Goal: Transaction & Acquisition: Purchase product/service

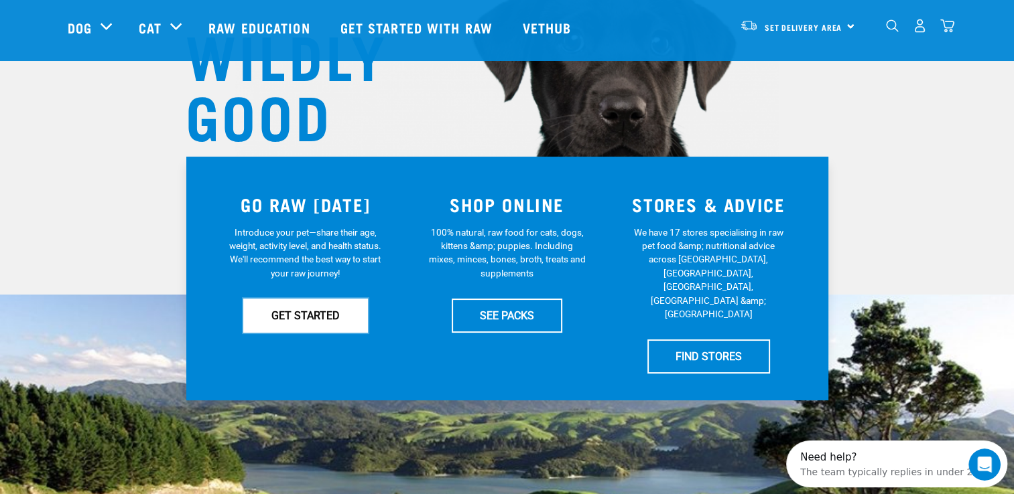
click at [274, 320] on link "GET STARTED" at bounding box center [305, 316] width 125 height 34
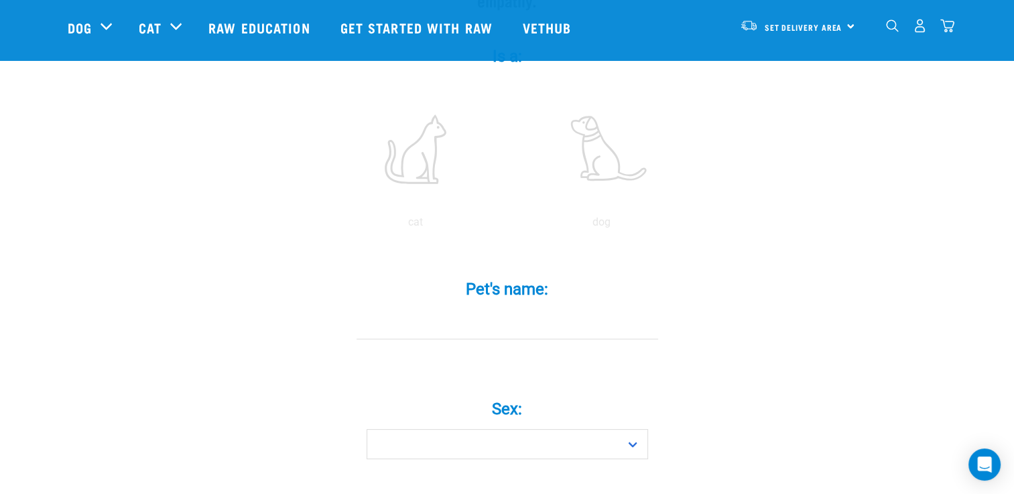
scroll to position [241, 0]
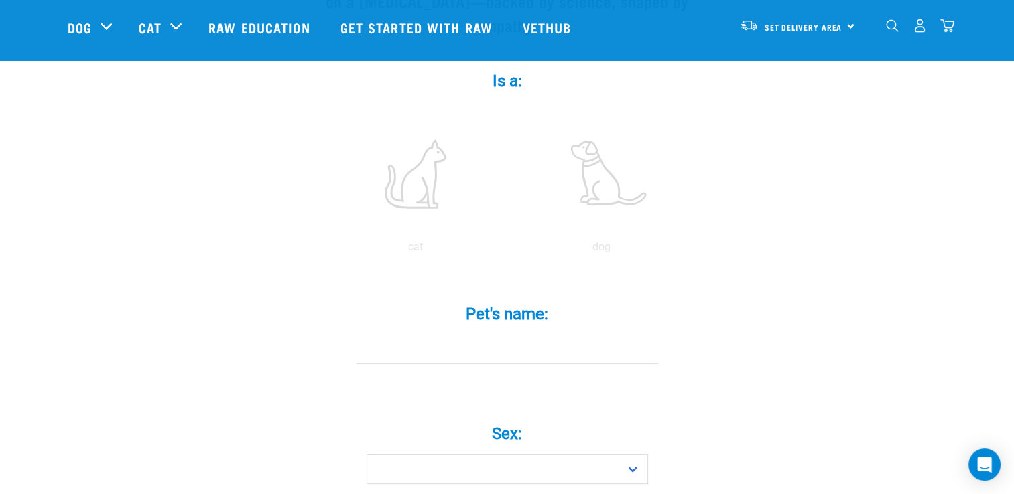
click at [503, 355] on div "Pet's name: *" at bounding box center [507, 335] width 402 height 98
click at [561, 454] on select "Boy Girl" at bounding box center [507, 469] width 281 height 30
click at [367, 454] on select "Boy Girl" at bounding box center [507, 469] width 281 height 30
select select "boy"
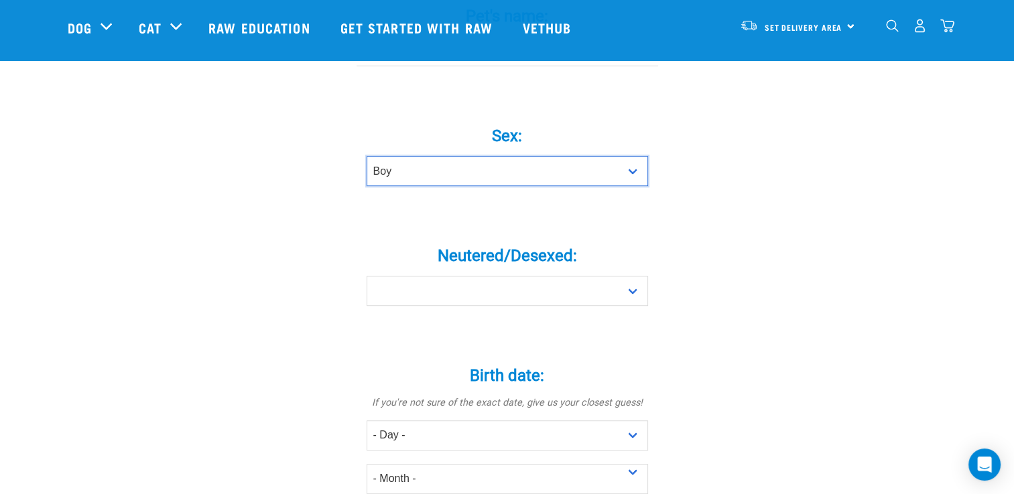
scroll to position [564, 0]
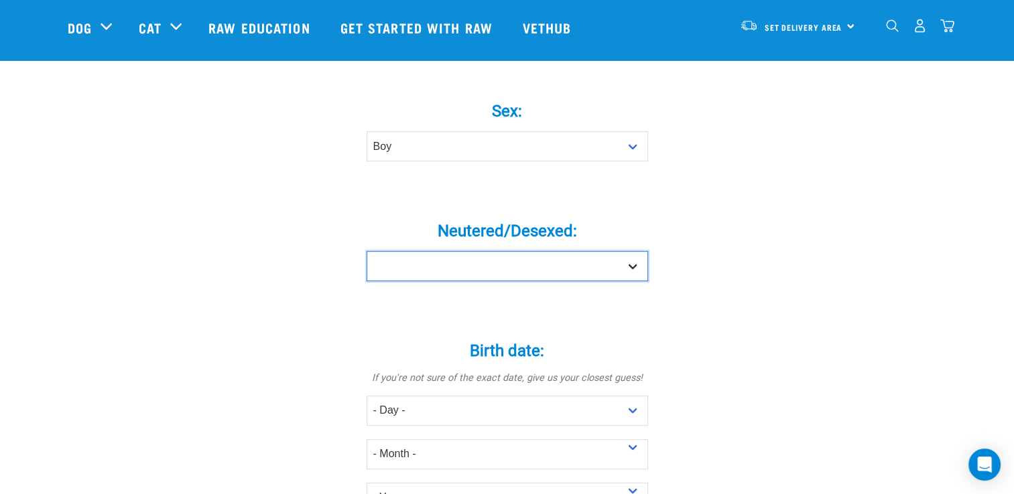
click at [645, 251] on select "Yes No" at bounding box center [507, 266] width 281 height 30
click at [610, 339] on label "Birth date: *" at bounding box center [507, 351] width 402 height 24
click at [632, 251] on select "Yes No" at bounding box center [507, 266] width 281 height 30
select select "no"
click at [367, 251] on select "Yes No" at bounding box center [507, 266] width 281 height 30
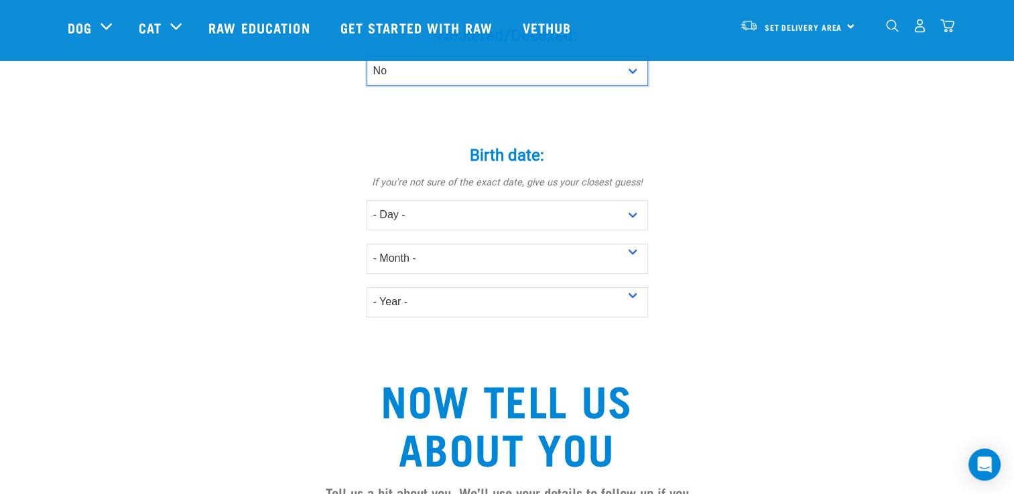
scroll to position [738, 0]
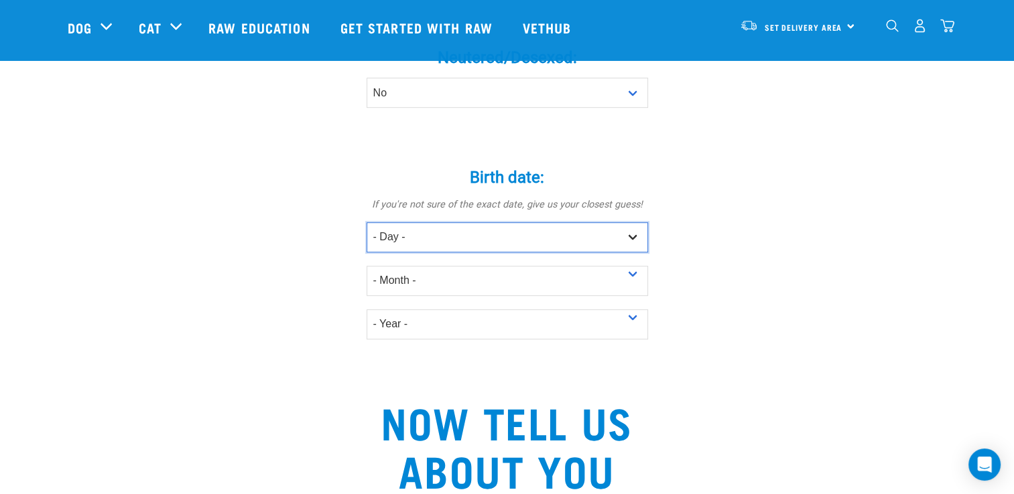
click at [631, 222] on select "- Day - 1 2 3 4 5 6 7 8 9 10 11 12 13 14 15 16 17 18 19 20 21 22 23 24 25 26 27" at bounding box center [507, 237] width 281 height 30
click at [413, 222] on select "- Day - 1 2 3 4 5 6 7 8 9 10 11 12 13 14 15 16 17 18 19 20 21 22 23 24 25 26 27" at bounding box center [507, 237] width 281 height 30
select select "23"
click at [367, 222] on select "- Day - 1 2 3 4 5 6 7 8 9 10 11 12 13 14 15 16 17 18 19 20 21 22 23 24 25 26 27" at bounding box center [507, 237] width 281 height 30
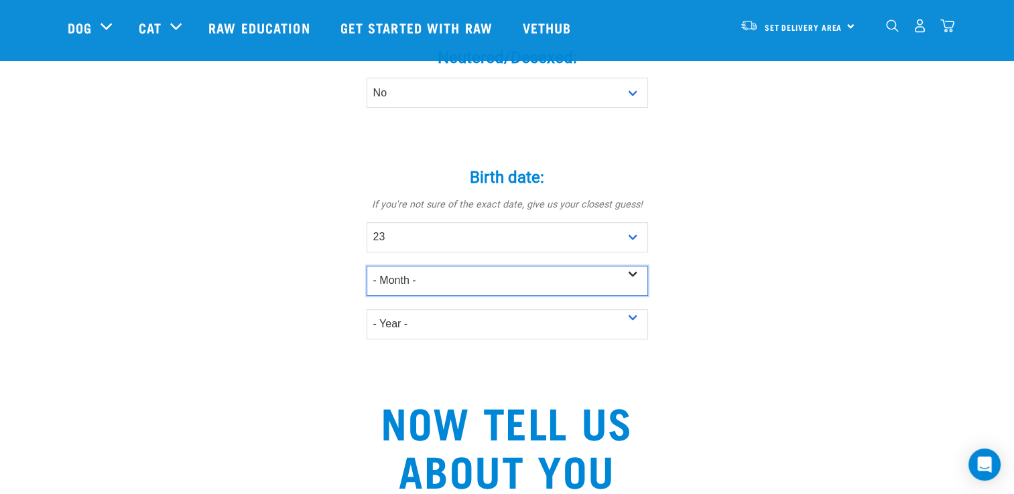
click at [495, 266] on select "- Month - January February March April May June July August September October N…" at bounding box center [507, 281] width 281 height 30
select select "July"
click at [367, 266] on select "- Month - January February March April May June July August September October N…" at bounding box center [507, 281] width 281 height 30
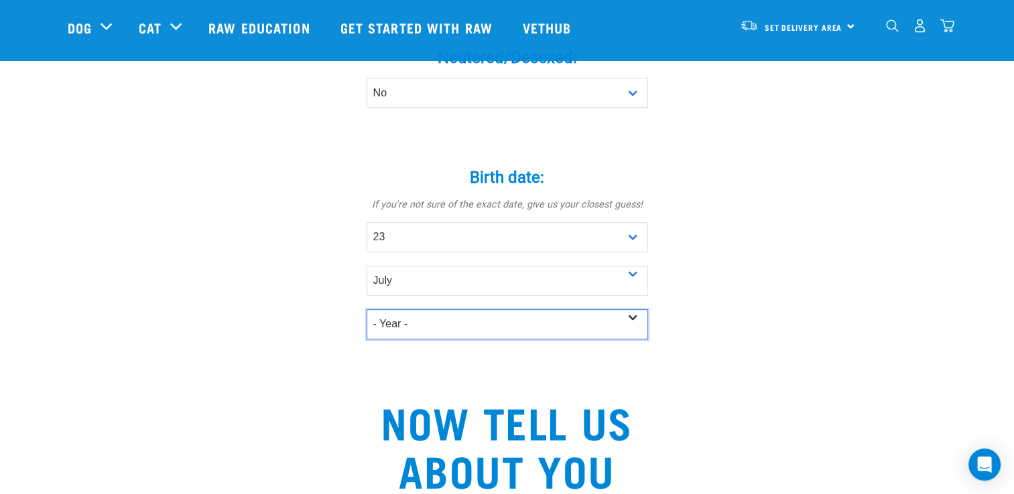
click at [434, 310] on select "- Year - 2025 2024 2023 2022 2021 2020 2019 2018 2017 2016 2015 2014 2013 2012" at bounding box center [507, 325] width 281 height 30
select select "2025"
click at [367, 310] on select "- Year - 2025 2024 2023 2022 2021 2020 2019 2018 2017 2016 2015 2014 2013 2012" at bounding box center [507, 325] width 281 height 30
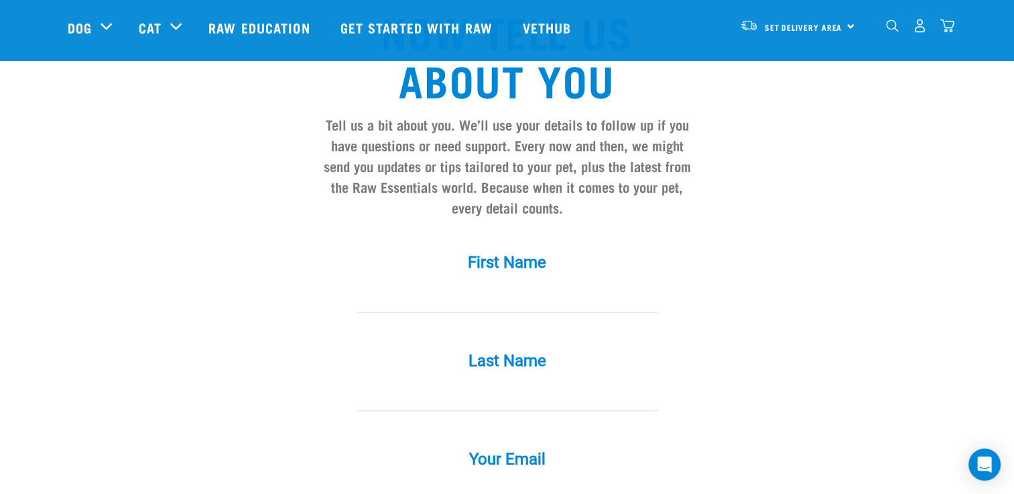
scroll to position [1139, 0]
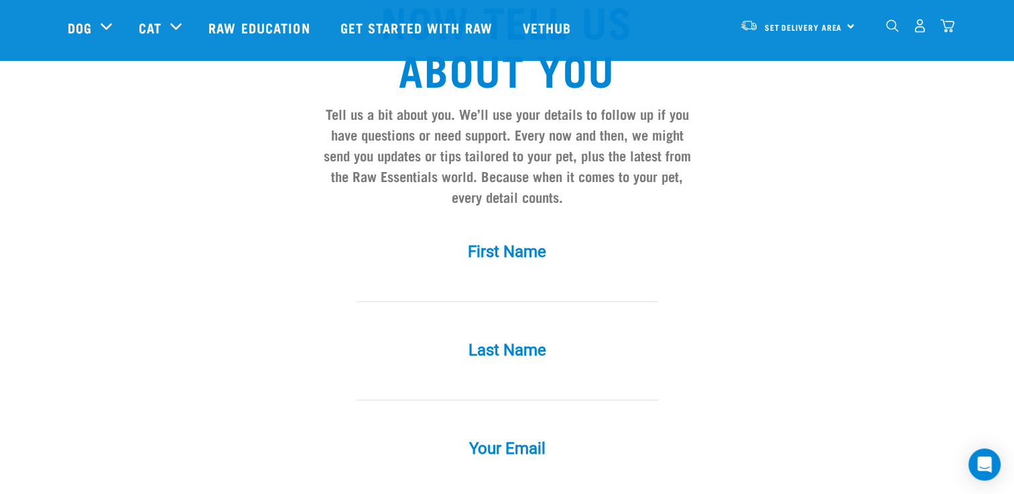
click at [499, 322] on div "Last Name *" at bounding box center [507, 361] width 402 height 78
click at [501, 286] on div "First Name *" at bounding box center [507, 273] width 402 height 98
click at [391, 278] on div "First Name *" at bounding box center [507, 273] width 402 height 98
click at [390, 276] on input "First Name *" at bounding box center [507, 287] width 302 height 30
type input "Lace"
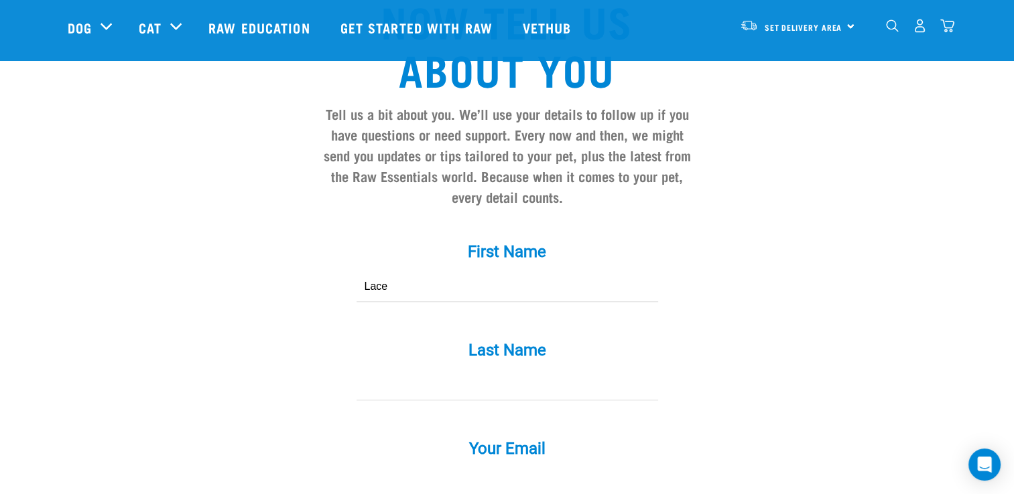
type input "Te Waaka"
type input "[EMAIL_ADDRESS][DOMAIN_NAME]"
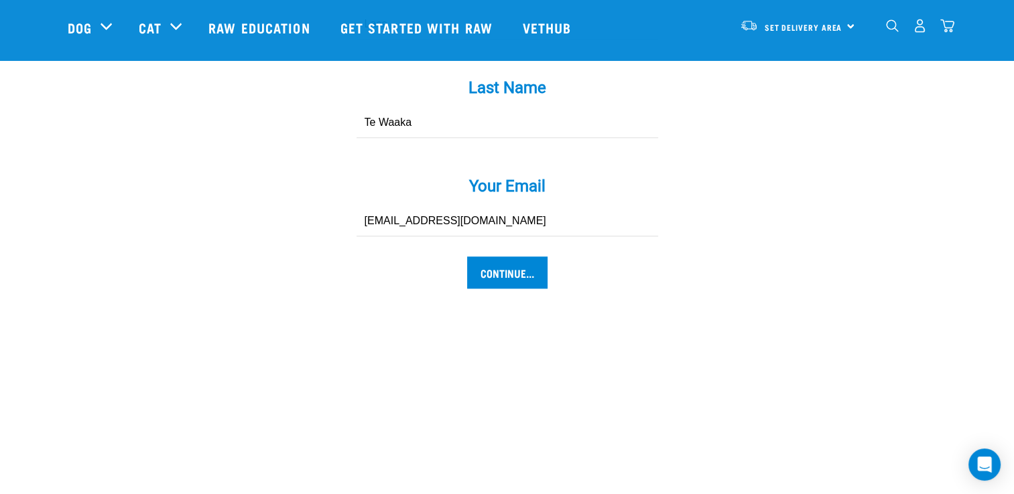
scroll to position [1345, 0]
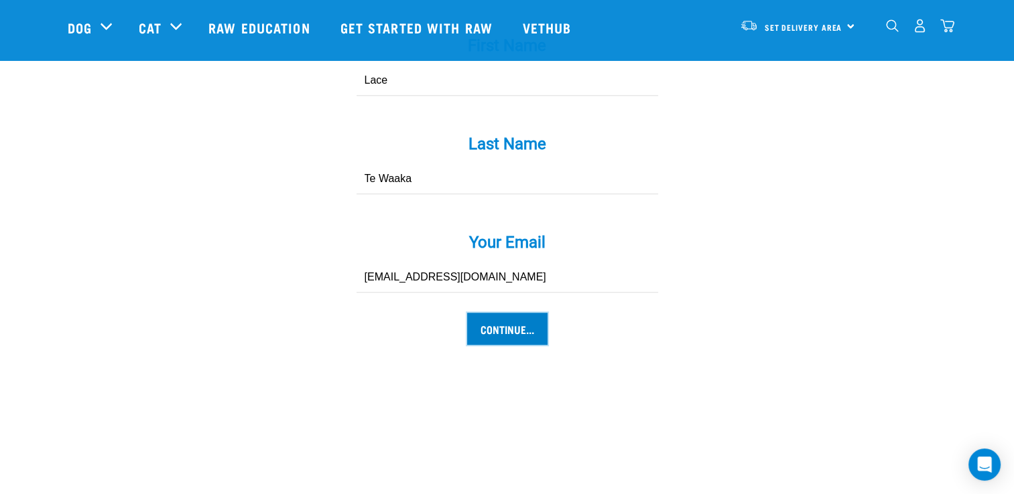
click at [509, 313] on input "Continue..." at bounding box center [507, 329] width 80 height 32
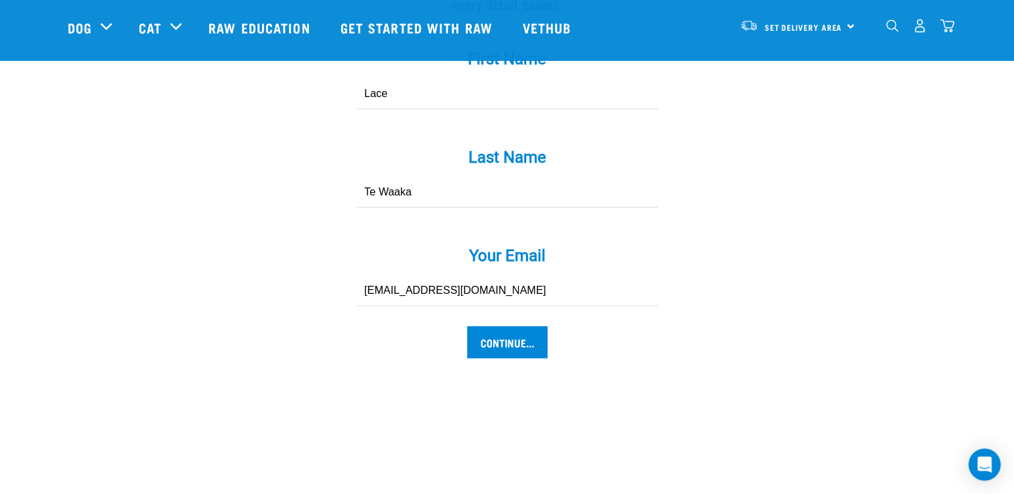
scroll to position [1390, 0]
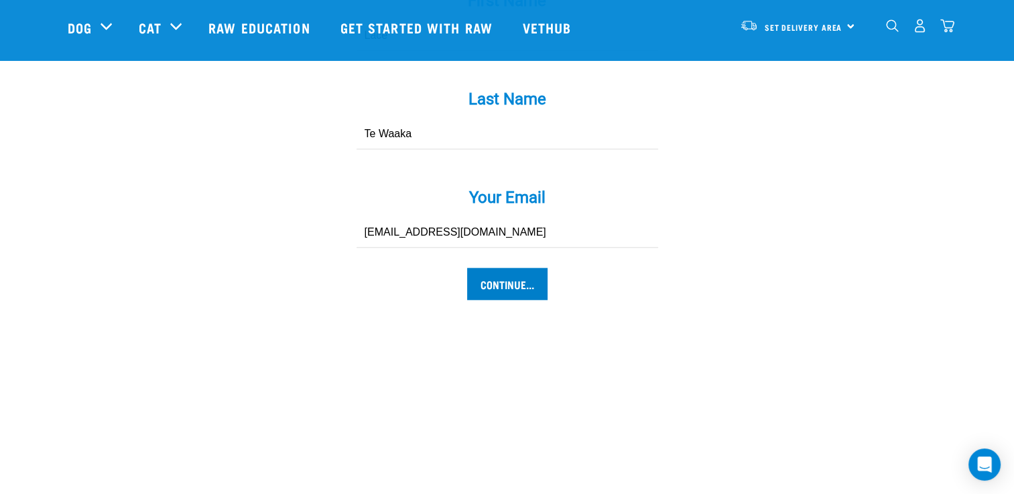
type input "sire"
click at [499, 268] on input "Continue..." at bounding box center [507, 284] width 80 height 32
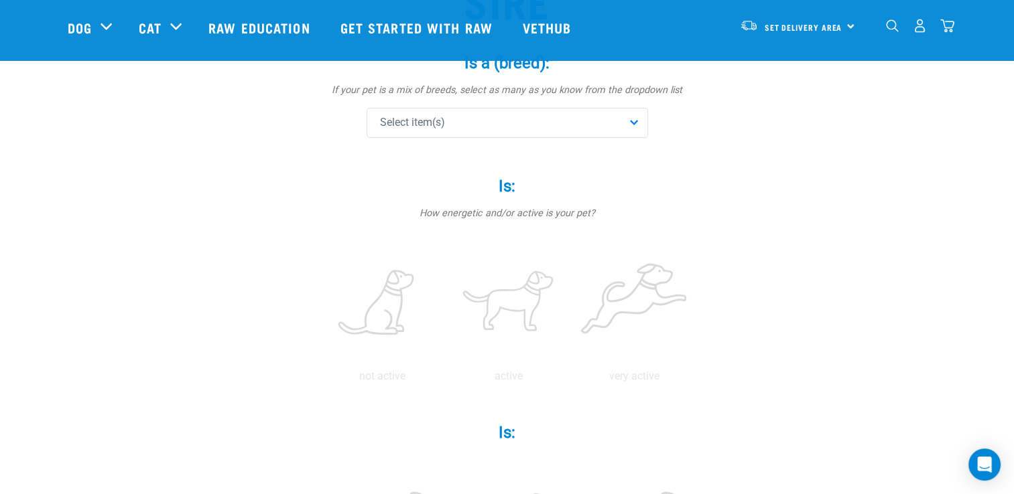
scroll to position [180, 0]
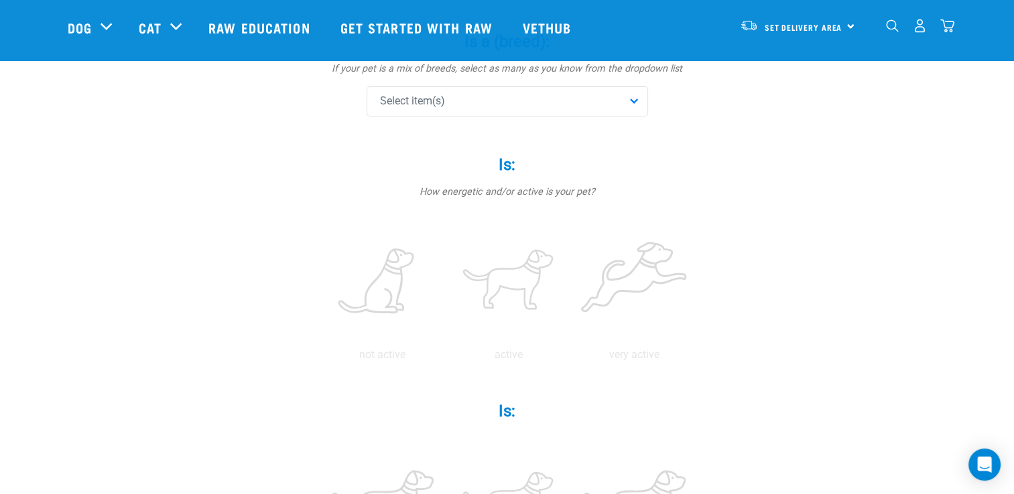
click at [520, 108] on div "Select item(s)" at bounding box center [507, 101] width 281 height 30
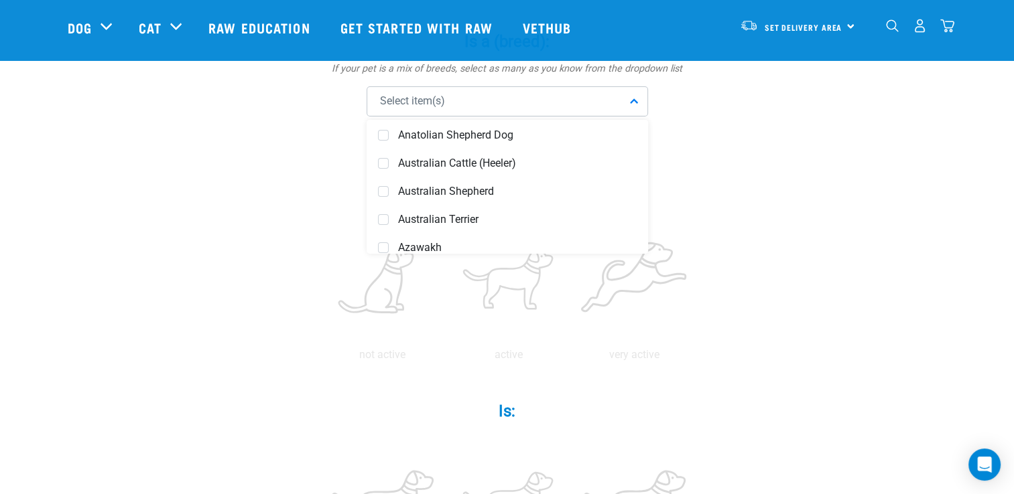
scroll to position [293, 0]
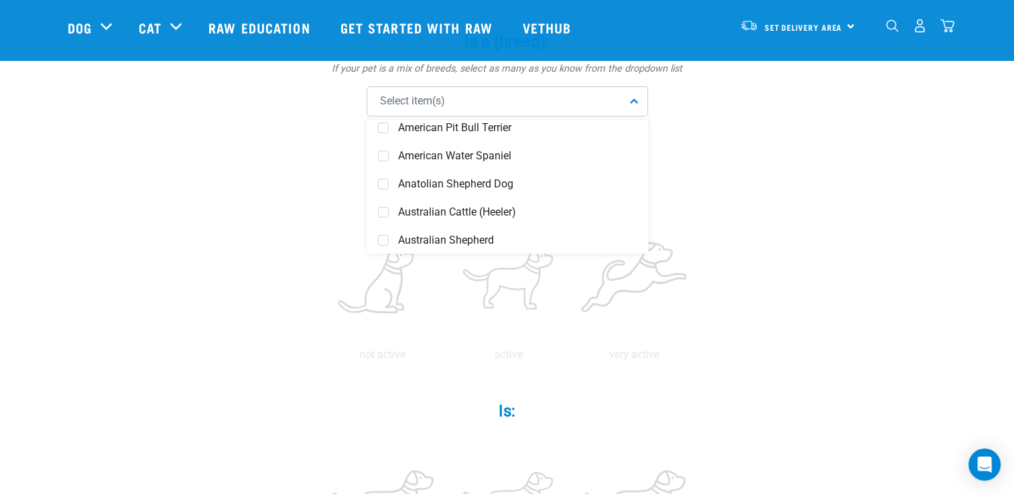
click at [638, 103] on div "Select item(s)" at bounding box center [507, 101] width 281 height 30
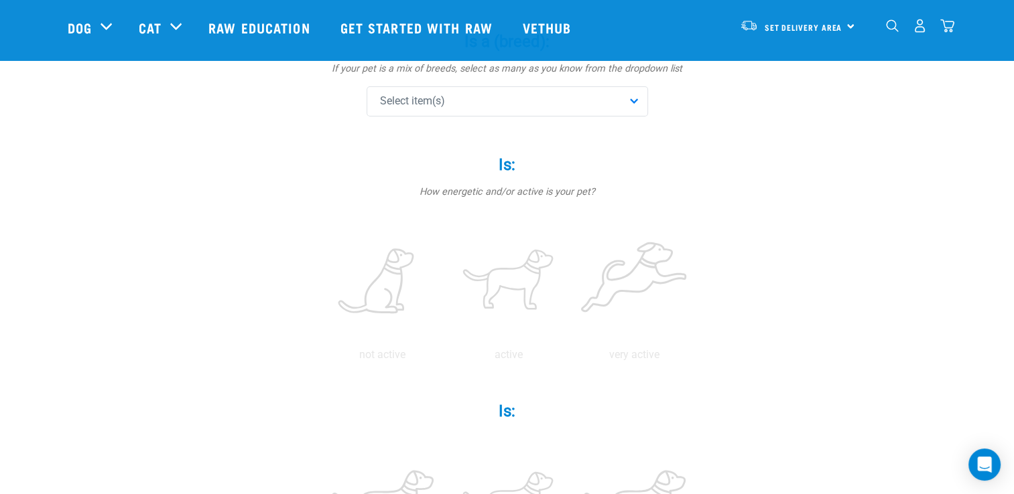
click at [636, 105] on div "Select item(s)" at bounding box center [507, 101] width 281 height 30
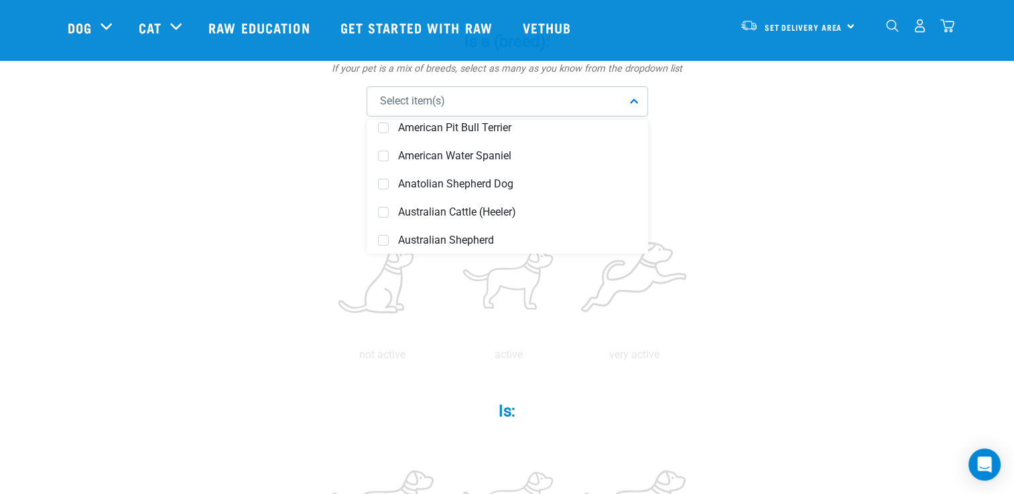
drag, startPoint x: 648, startPoint y: 132, endPoint x: 647, endPoint y: 125, distance: 7.4
click at [647, 125] on div "Is a (breed): * If your pet is a mix of breeds, select as many as you know from…" at bounding box center [507, 74] width 402 height 123
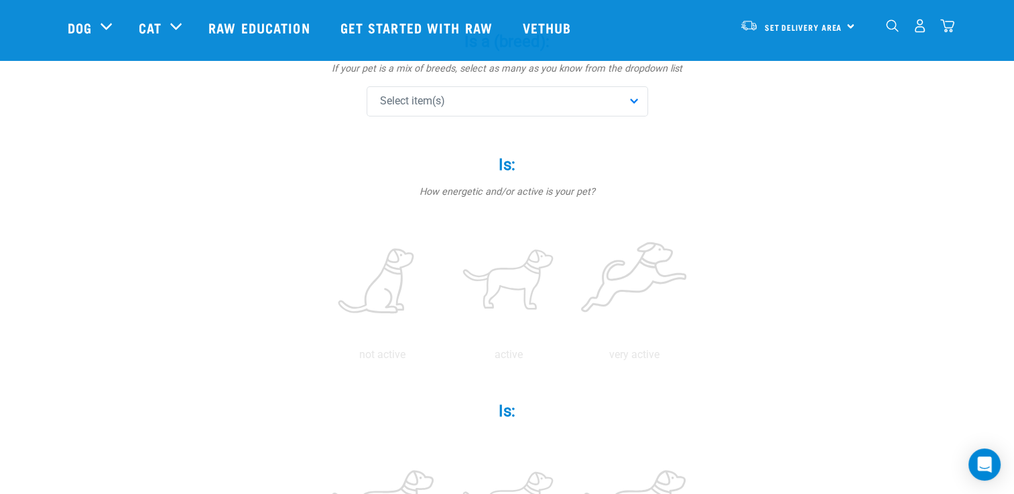
click at [639, 109] on div "Select item(s)" at bounding box center [507, 101] width 281 height 30
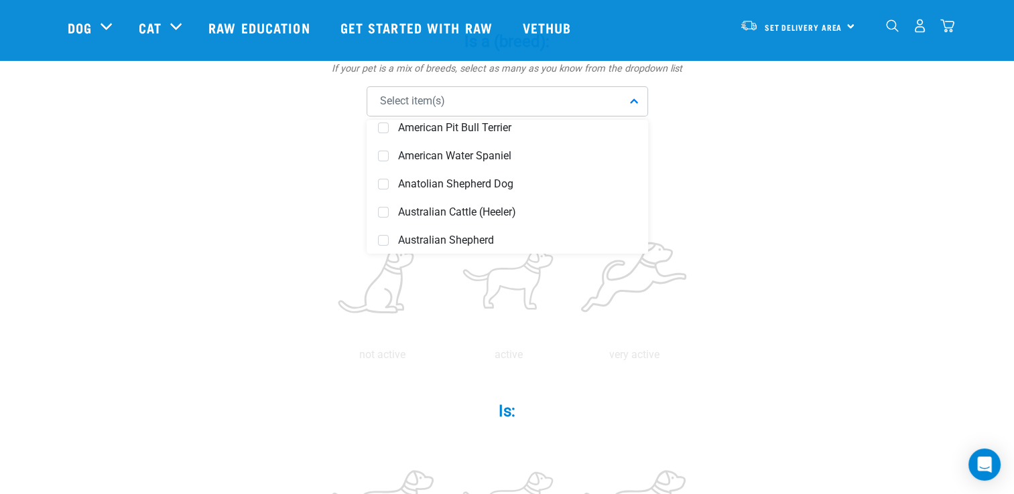
click at [639, 109] on div "Select item(s)" at bounding box center [507, 101] width 281 height 30
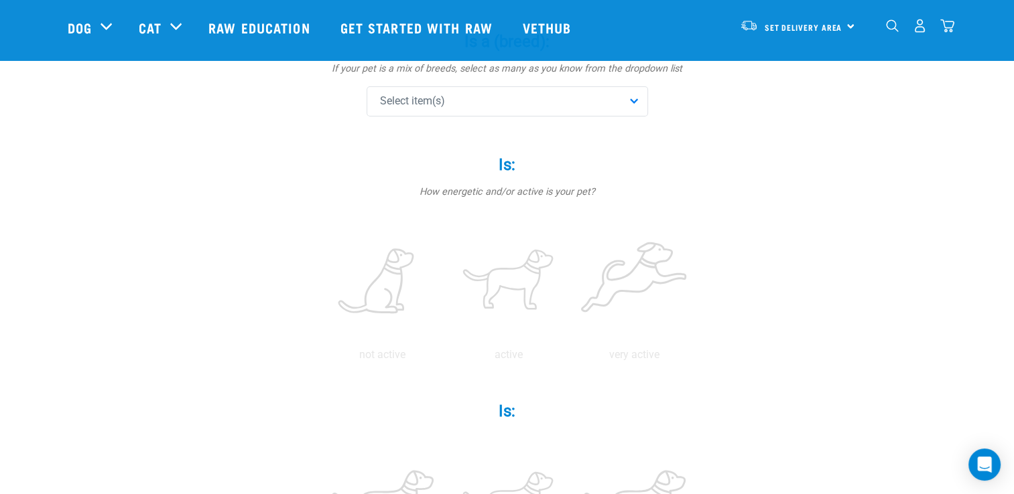
click at [637, 98] on div "Select item(s)" at bounding box center [507, 101] width 281 height 30
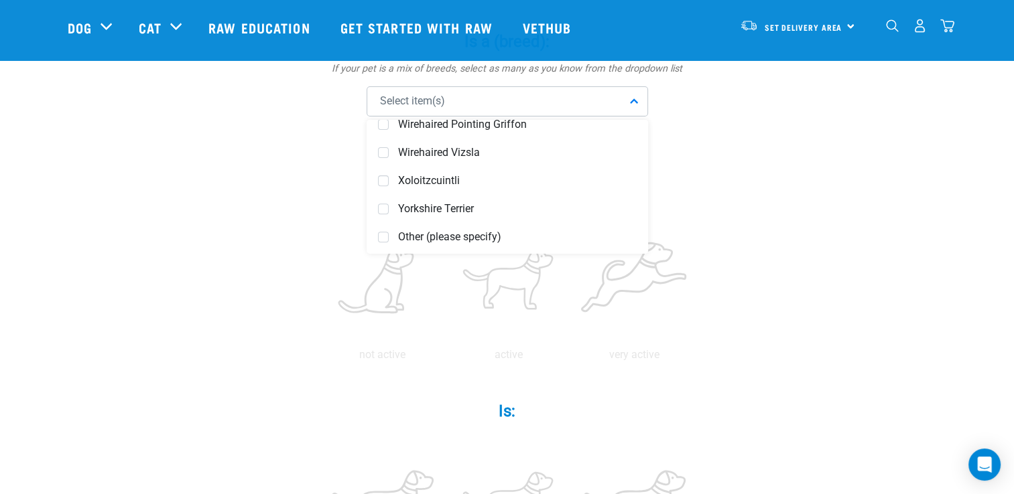
click at [438, 95] on span "Select item(s)" at bounding box center [412, 101] width 65 height 16
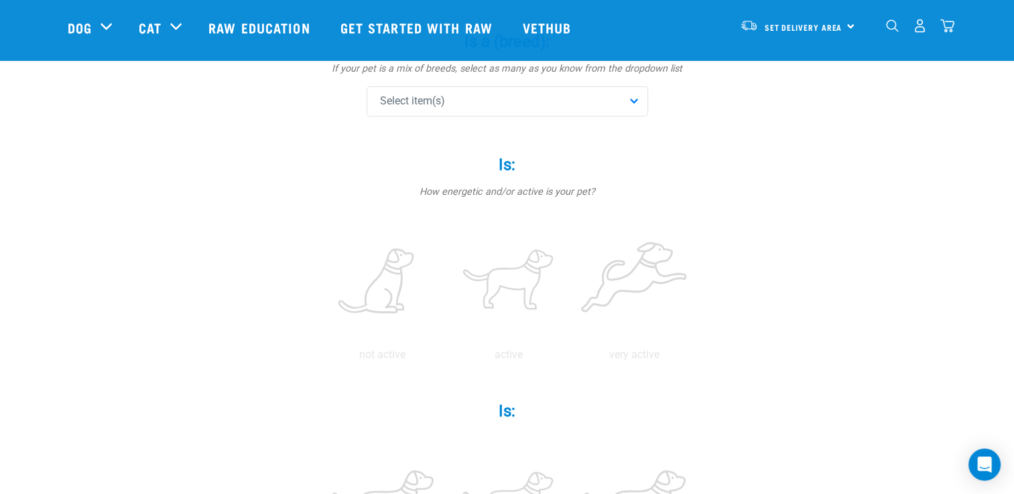
click at [427, 107] on span "Select item(s)" at bounding box center [412, 101] width 65 height 16
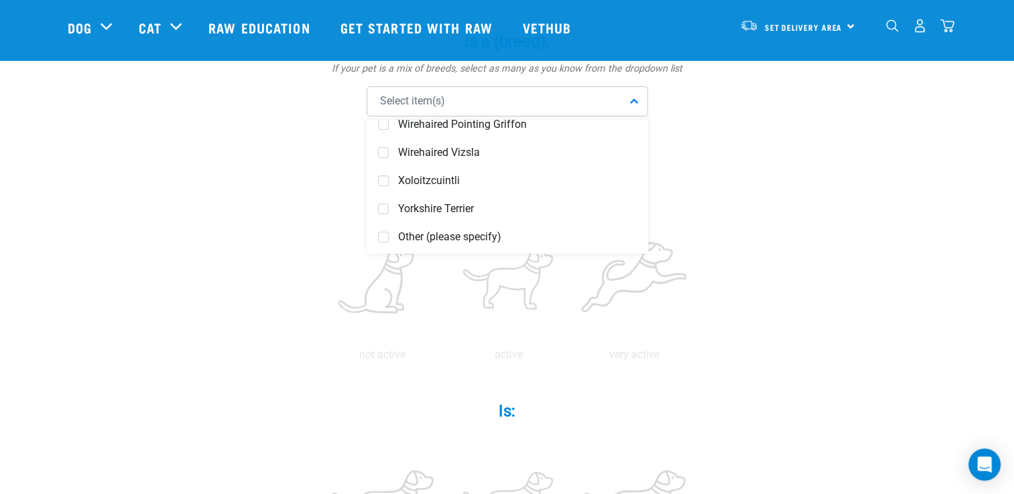
click at [641, 128] on div "Affenpinscher Afghan Hound Airedale Terrier Akita Inu Alaskan Malamute Am Staff…" at bounding box center [507, 187] width 281 height 134
click at [637, 107] on div "Select item(s)" at bounding box center [507, 101] width 281 height 30
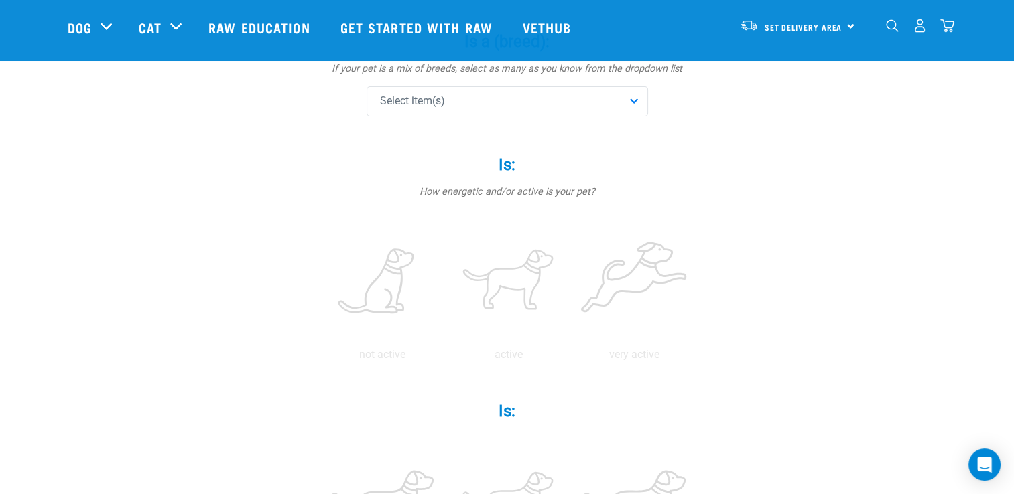
click at [499, 106] on div "Select item(s)" at bounding box center [507, 101] width 281 height 30
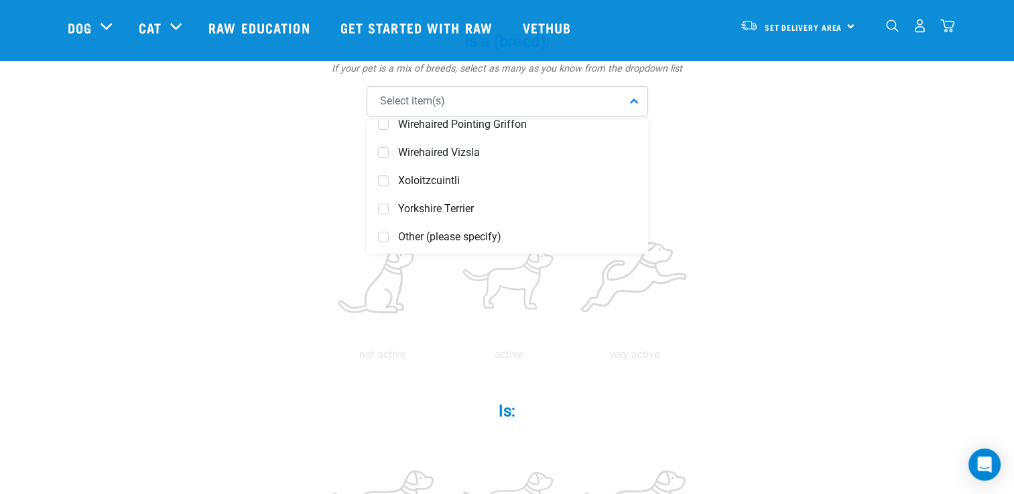
drag, startPoint x: 642, startPoint y: 228, endPoint x: 645, endPoint y: 151, distance: 77.1
click at [645, 151] on div "Affenpinscher Afghan Hound Airedale Terrier Akita Inu Alaskan Malamute Am Staff…" at bounding box center [507, 187] width 281 height 134
click at [639, 111] on div "Select item(s)" at bounding box center [507, 101] width 281 height 30
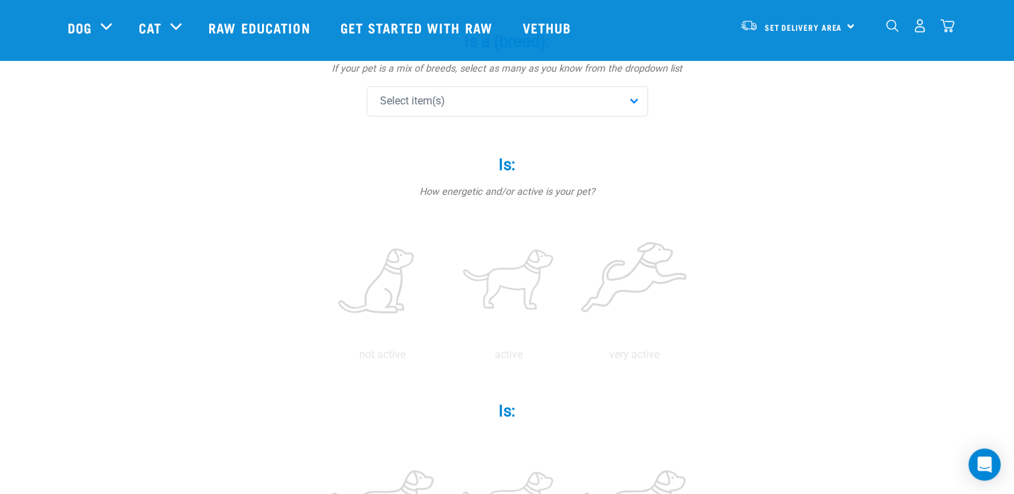
click at [637, 110] on div "Select item(s)" at bounding box center [507, 101] width 281 height 30
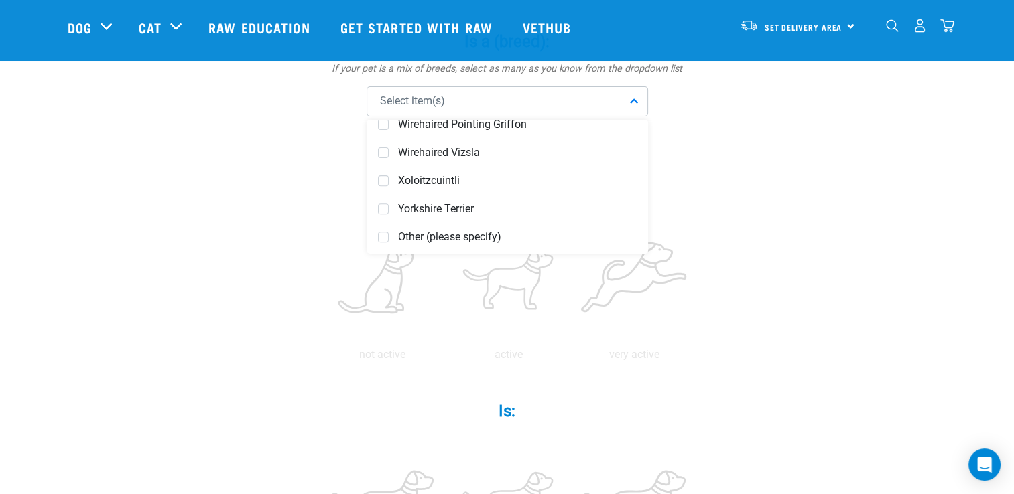
drag, startPoint x: 641, startPoint y: 129, endPoint x: 641, endPoint y: 157, distance: 28.1
click at [641, 150] on div "Affenpinscher Afghan Hound Airedale Terrier Akita Inu Alaskan Malamute Am Staff…" at bounding box center [507, 187] width 281 height 134
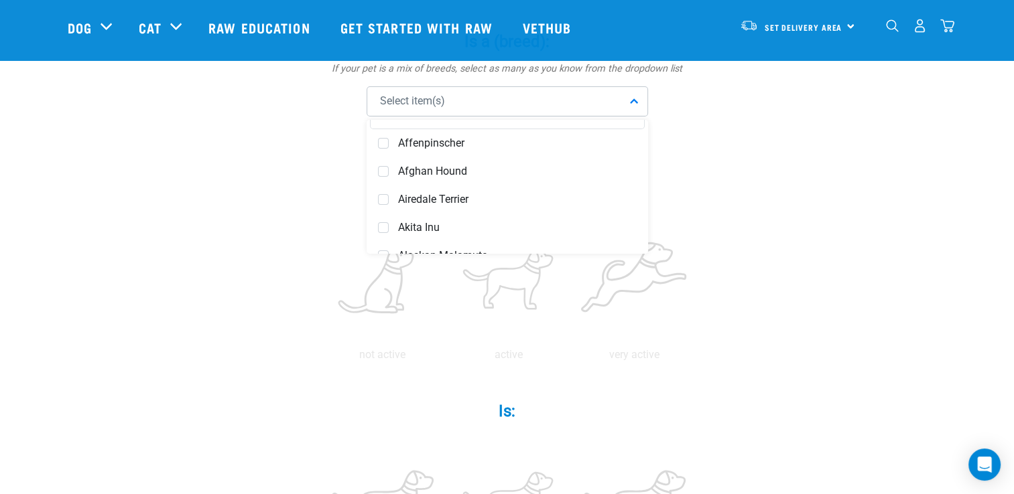
scroll to position [0, 0]
click at [563, 135] on input "text" at bounding box center [507, 138] width 275 height 30
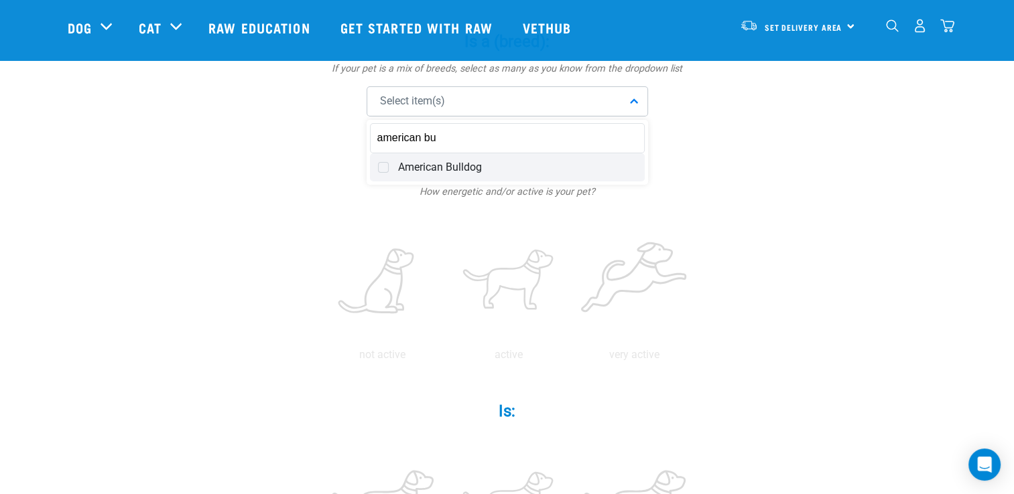
type input "american bu"
click at [507, 174] on div "American Bulldog" at bounding box center [507, 167] width 275 height 28
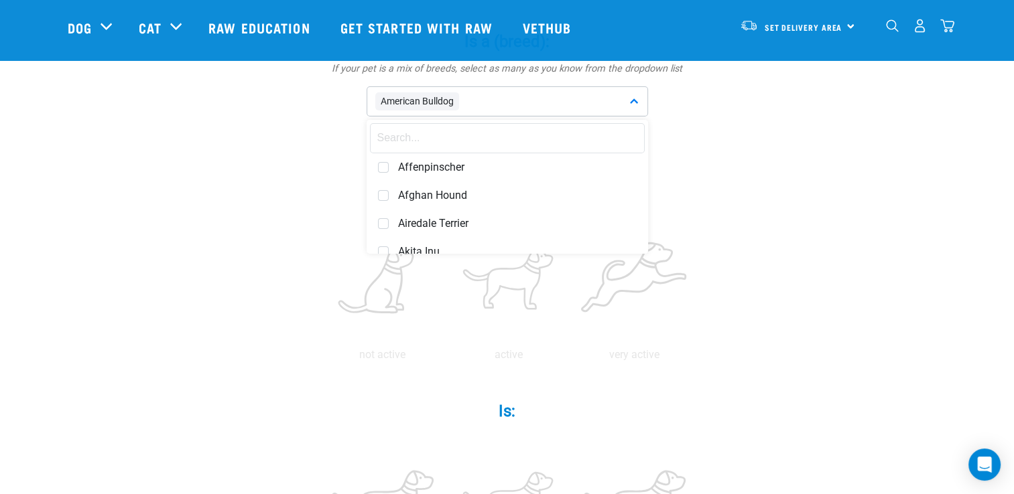
click at [633, 94] on div "American Bulldog" at bounding box center [507, 101] width 281 height 30
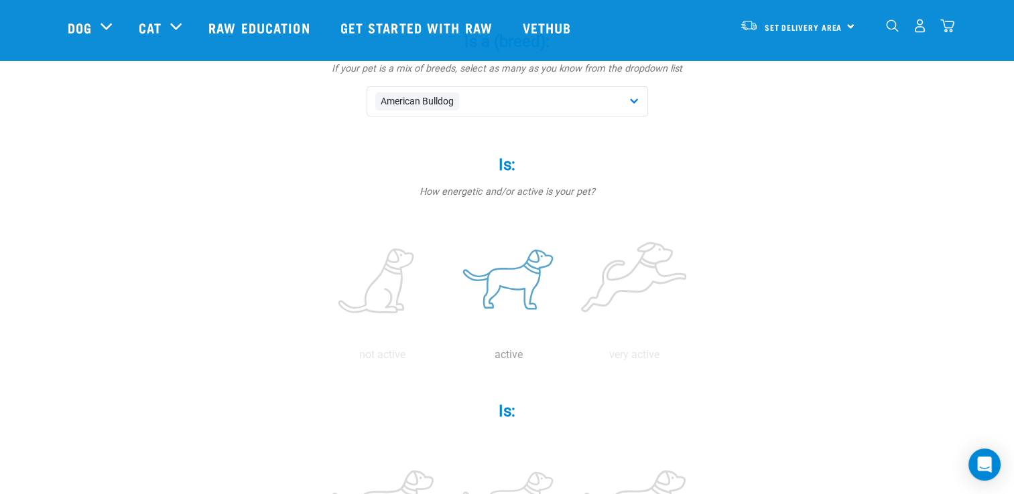
click at [470, 308] on label at bounding box center [508, 282] width 121 height 114
click at [446, 358] on input "radio" at bounding box center [446, 358] width 0 height 0
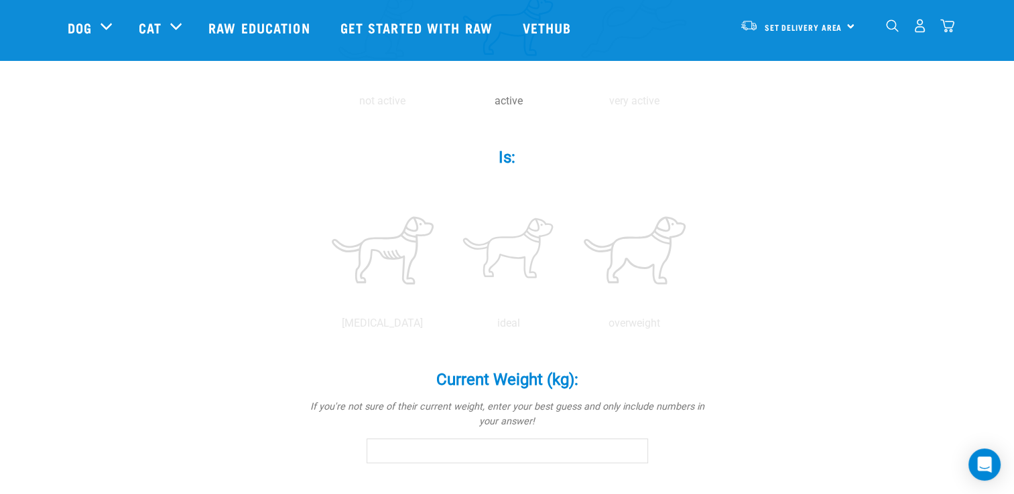
scroll to position [437, 0]
click at [531, 253] on label at bounding box center [508, 248] width 121 height 114
click at [446, 324] on input "radio" at bounding box center [446, 324] width 0 height 0
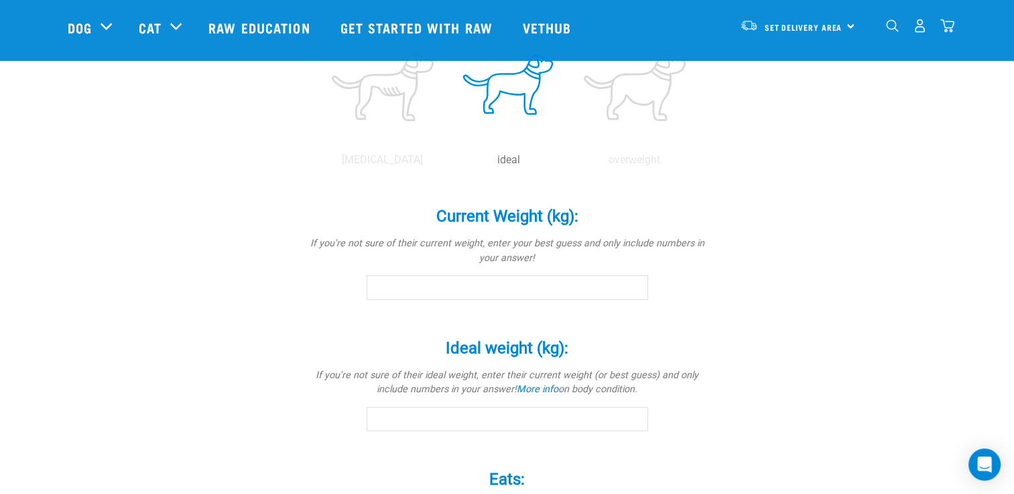
scroll to position [600, 0]
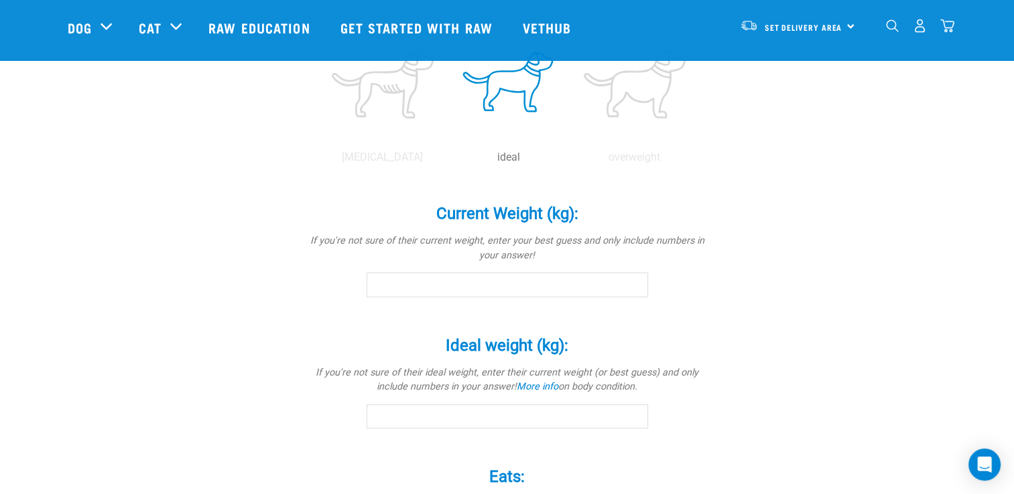
click at [410, 293] on input "Current Weight (kg): *" at bounding box center [507, 285] width 281 height 24
type input "0"
click at [633, 283] on input "0.1" at bounding box center [507, 285] width 281 height 24
click at [633, 283] on input "0.2" at bounding box center [507, 285] width 281 height 24
click at [633, 283] on input "0.6" at bounding box center [507, 285] width 281 height 24
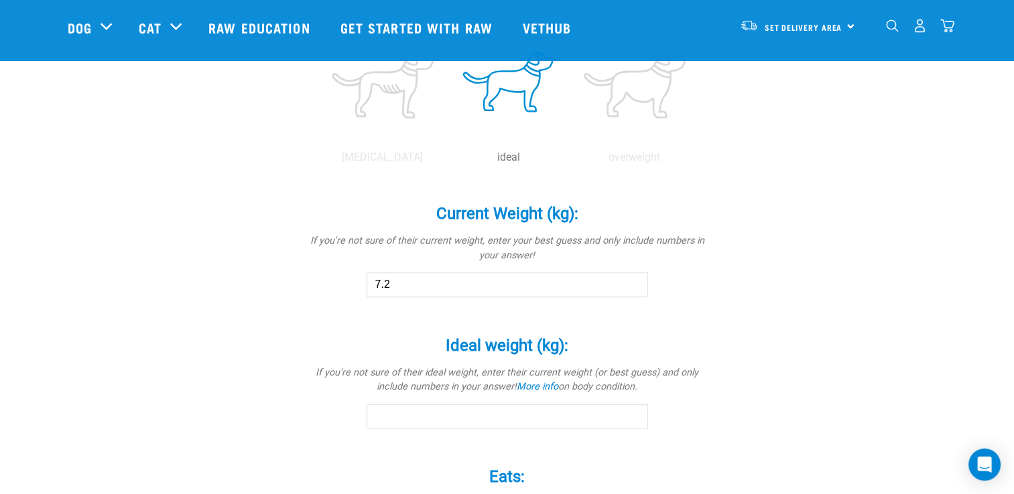
click at [633, 283] on input "7.2" at bounding box center [507, 285] width 281 height 24
click at [635, 291] on input "7.2" at bounding box center [507, 285] width 281 height 24
click at [633, 287] on input "6.9" at bounding box center [507, 285] width 281 height 24
type input "6.8"
click at [633, 287] on input "6.8" at bounding box center [507, 285] width 281 height 24
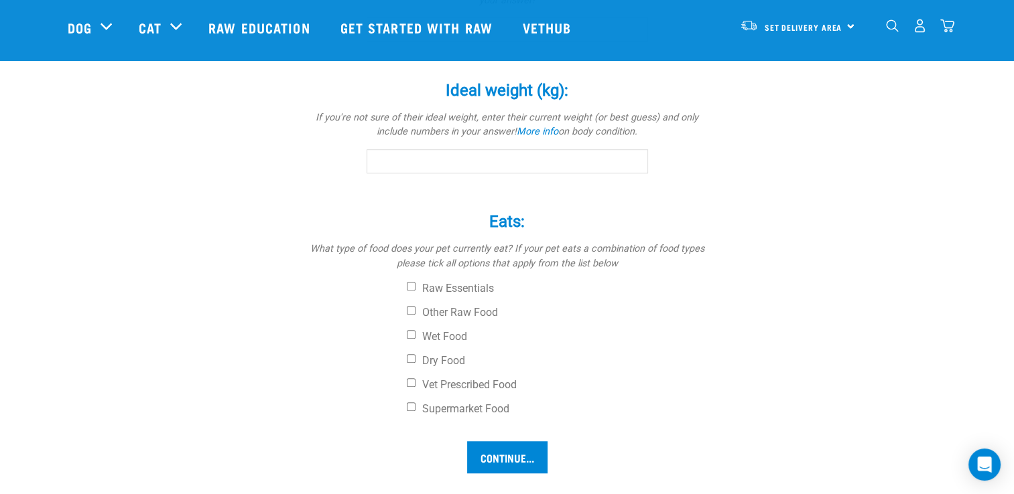
scroll to position [868, 0]
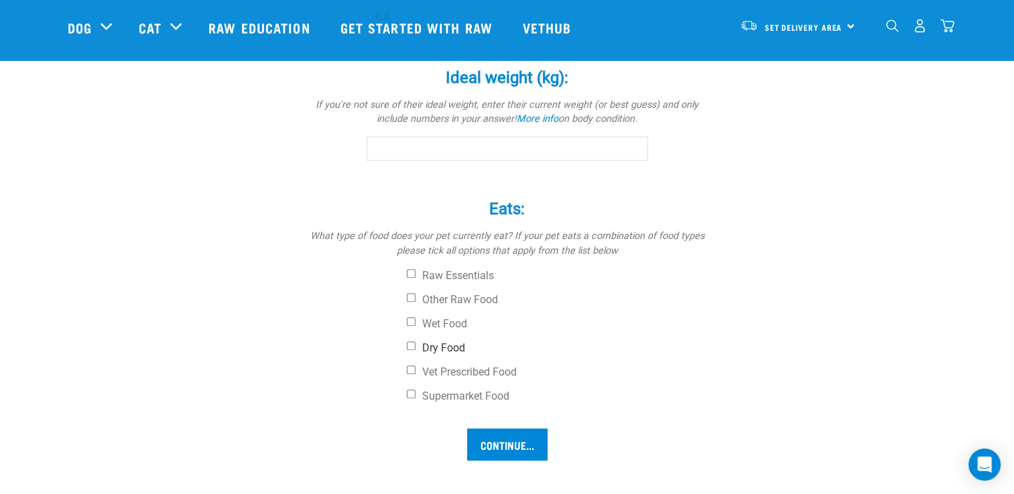
click at [407, 345] on input "Dry Food" at bounding box center [411, 346] width 9 height 9
checkbox input "true"
click at [418, 331] on div "Raw Essentials Other Raw Food Wet Food Dry Food Vet Prescribed Food Supermarket…" at bounding box center [507, 336] width 402 height 134
click at [408, 321] on input "Wet Food" at bounding box center [411, 322] width 9 height 9
checkbox input "true"
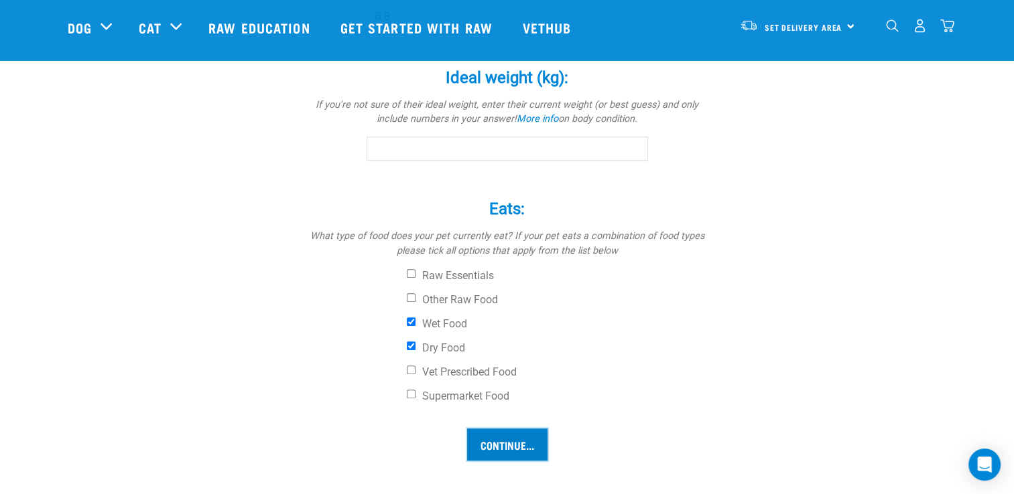
click at [515, 436] on input "Continue..." at bounding box center [507, 445] width 80 height 32
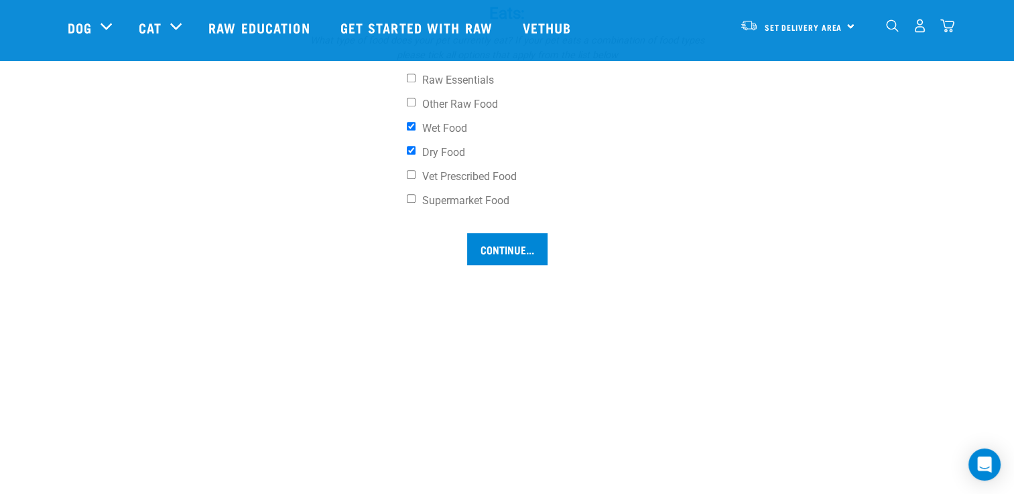
scroll to position [1079, 0]
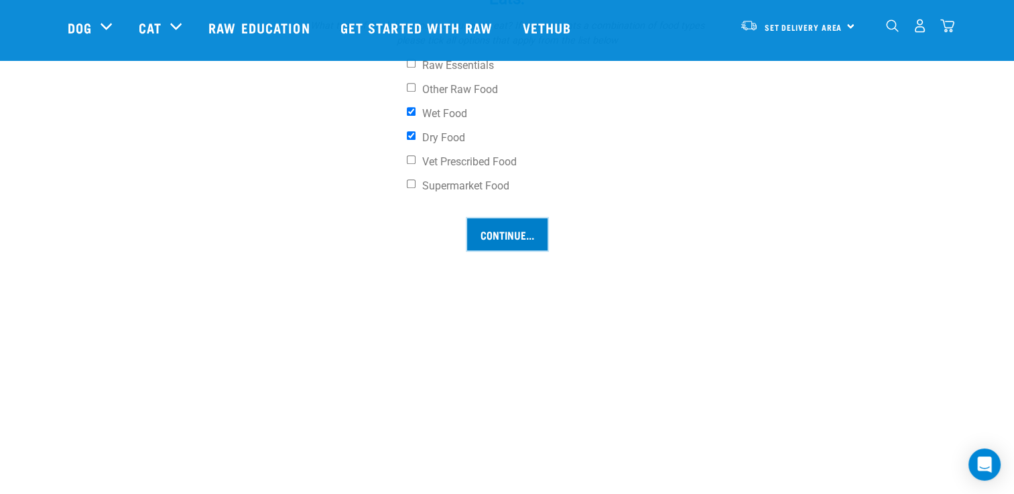
click at [532, 228] on input "Continue..." at bounding box center [507, 234] width 80 height 32
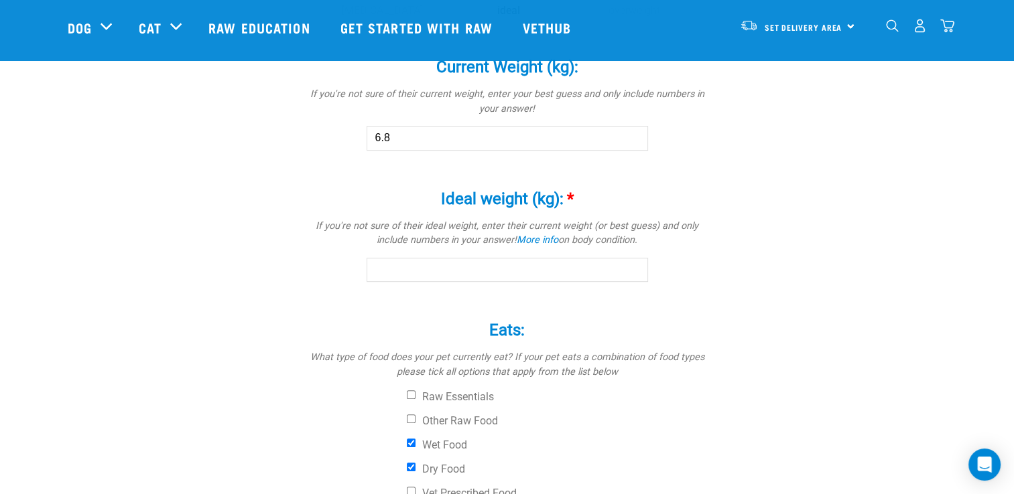
scroll to position [744, 0]
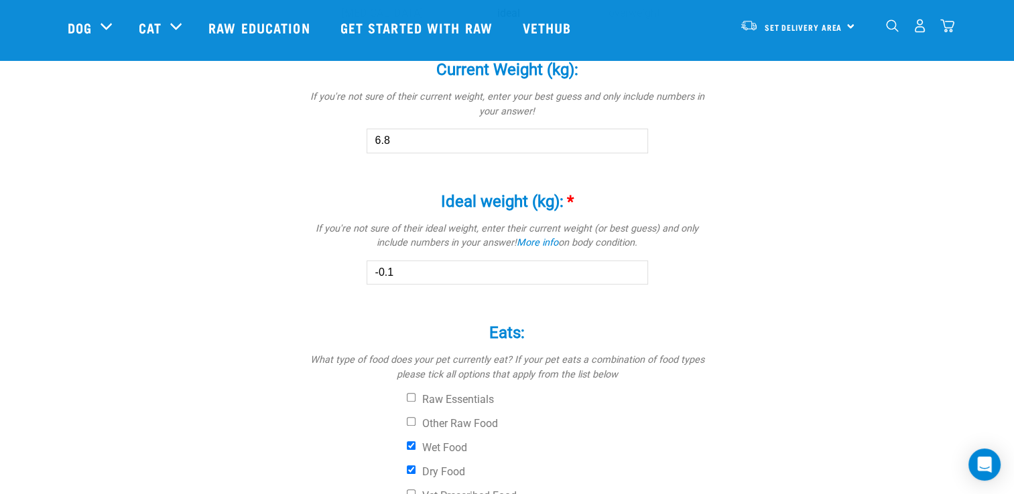
click at [634, 274] on input "-0.1" at bounding box center [507, 273] width 281 height 24
click at [634, 274] on input "-0.2" at bounding box center [507, 273] width 281 height 24
click at [634, 269] on input "-0.1" at bounding box center [507, 273] width 281 height 24
click at [634, 269] on input "0.5" at bounding box center [507, 273] width 281 height 24
click at [634, 269] on input "1.9" at bounding box center [507, 273] width 281 height 24
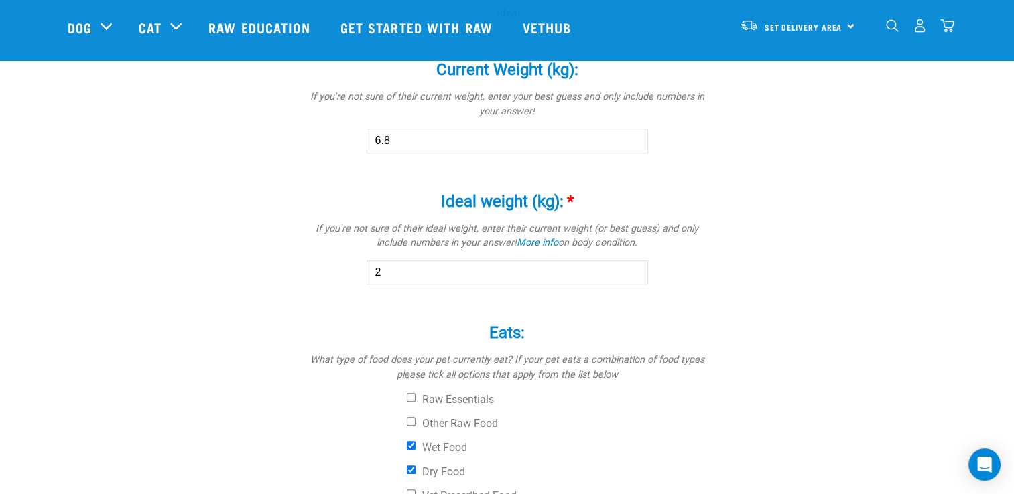
click at [634, 269] on input "2" at bounding box center [507, 273] width 281 height 24
click at [634, 269] on input "4.6" at bounding box center [507, 273] width 281 height 24
click at [634, 269] on input "5.7" at bounding box center [507, 273] width 281 height 24
click at [634, 269] on input "5.8" at bounding box center [507, 273] width 281 height 24
click at [634, 269] on input "5.9" at bounding box center [507, 273] width 281 height 24
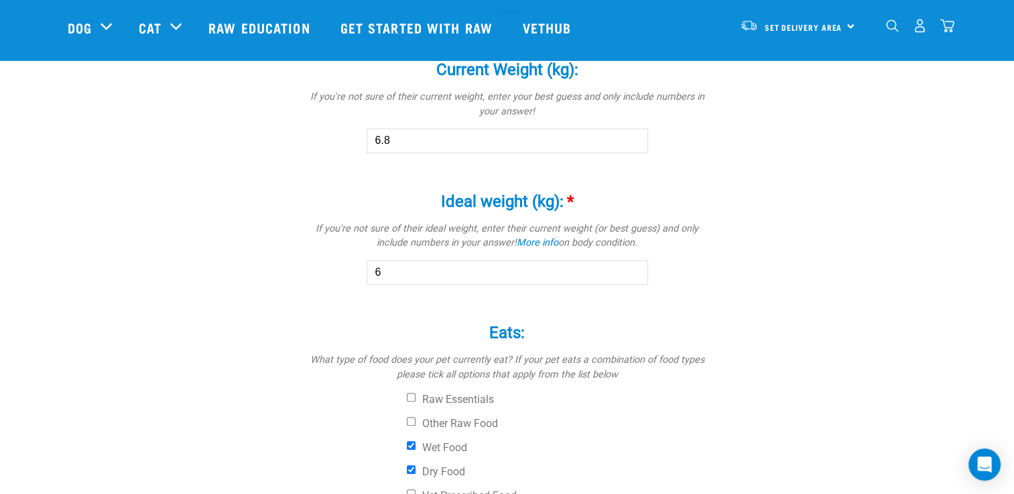
click at [634, 269] on input "6" at bounding box center [507, 273] width 281 height 24
click at [634, 269] on input "6.1" at bounding box center [507, 273] width 281 height 24
click at [634, 269] on input "6.9" at bounding box center [507, 273] width 281 height 24
type input "7"
click at [634, 269] on input "7" at bounding box center [507, 273] width 281 height 24
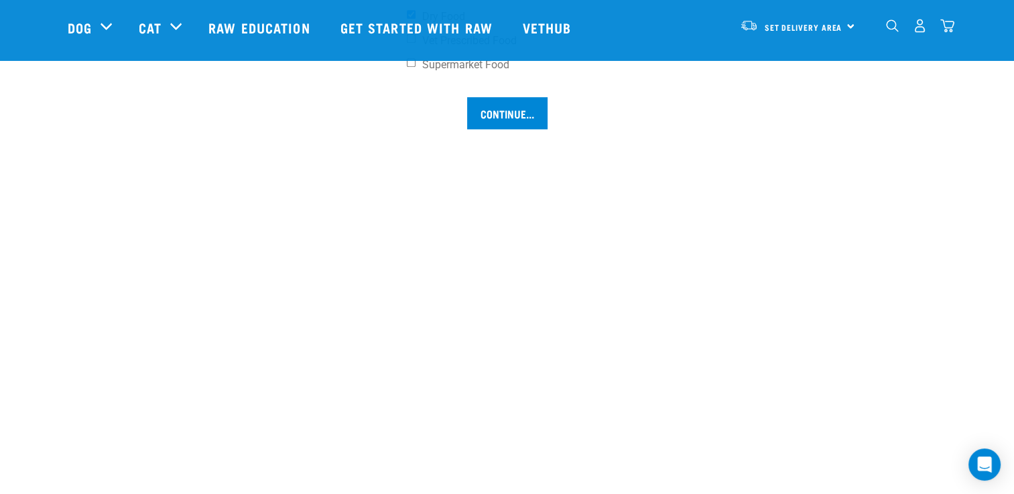
scroll to position [1174, 0]
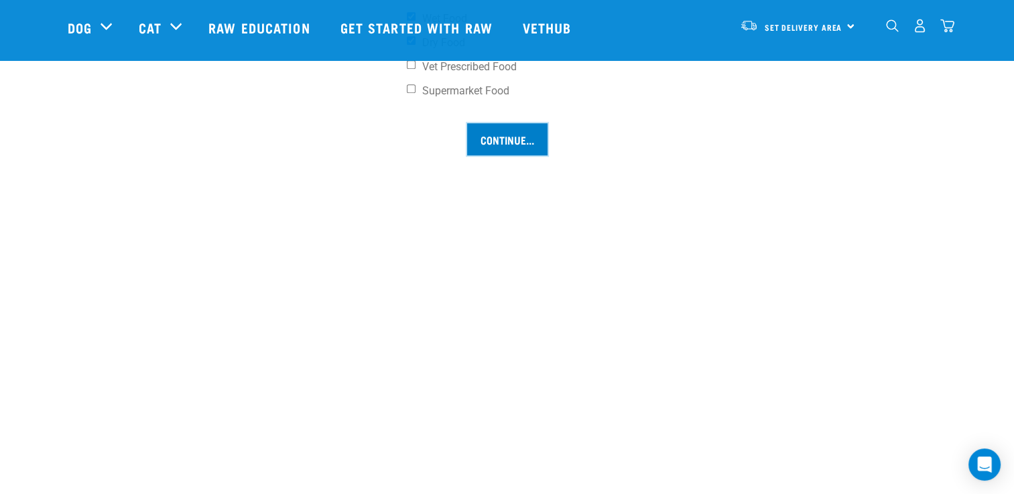
click at [537, 149] on input "Continue..." at bounding box center [507, 139] width 80 height 32
click at [520, 141] on input "Continue..." at bounding box center [507, 139] width 80 height 32
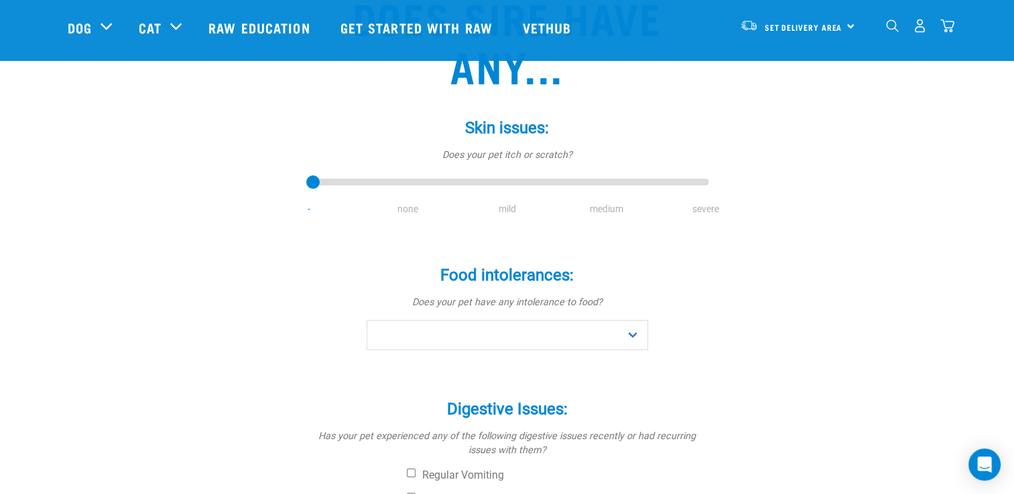
scroll to position [158, 0]
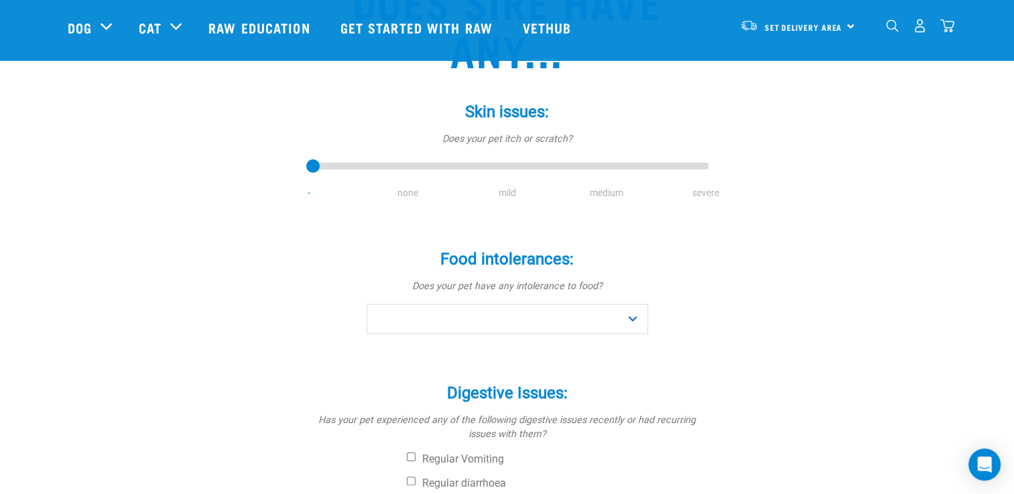
click at [411, 187] on li "none" at bounding box center [407, 193] width 99 height 14
click at [631, 320] on select "No Yes" at bounding box center [507, 319] width 281 height 30
select select "no"
click at [367, 304] on select "No Yes" at bounding box center [507, 319] width 281 height 30
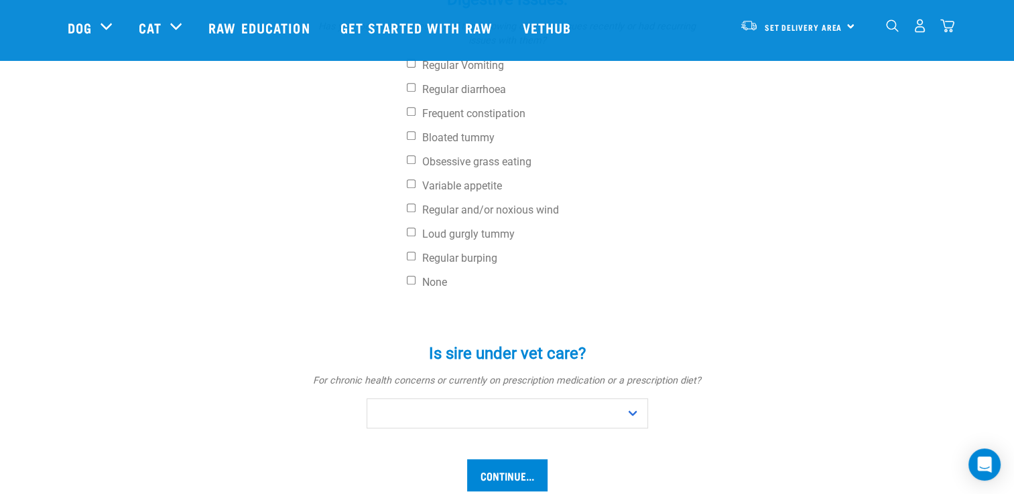
scroll to position [558, 0]
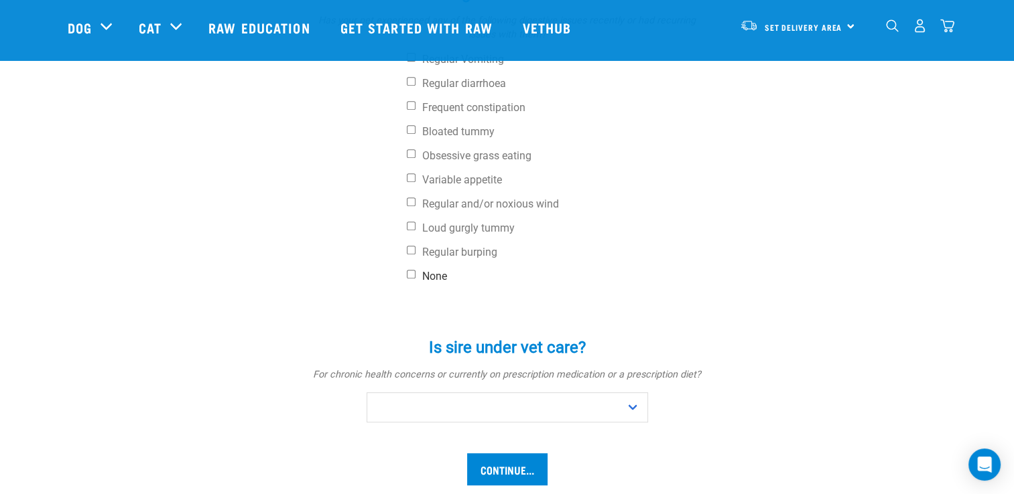
click at [409, 275] on input "None" at bounding box center [411, 274] width 9 height 9
checkbox input "true"
click at [590, 403] on select "No Yes" at bounding box center [507, 408] width 281 height 30
select select "no"
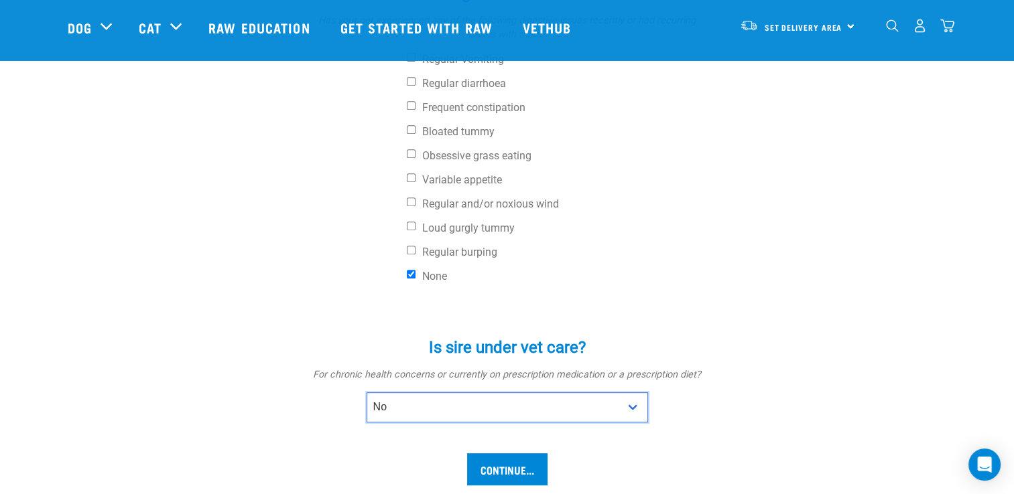
click at [367, 393] on select "No Yes" at bounding box center [507, 408] width 281 height 30
click at [589, 452] on form "Skin issues: * Does your pet itch or scratch? - none mild medium severe Food in…" at bounding box center [507, 85] width 381 height 802
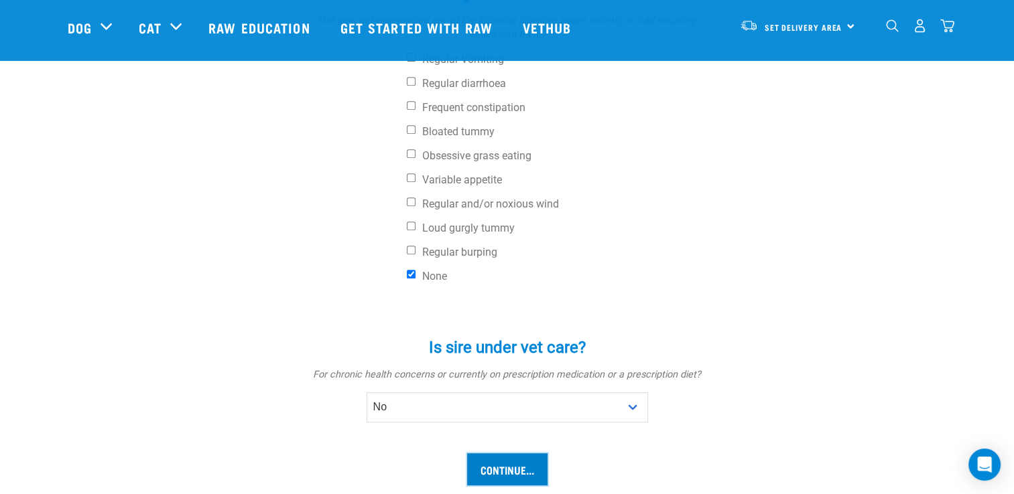
click at [517, 468] on input "Continue..." at bounding box center [507, 470] width 80 height 32
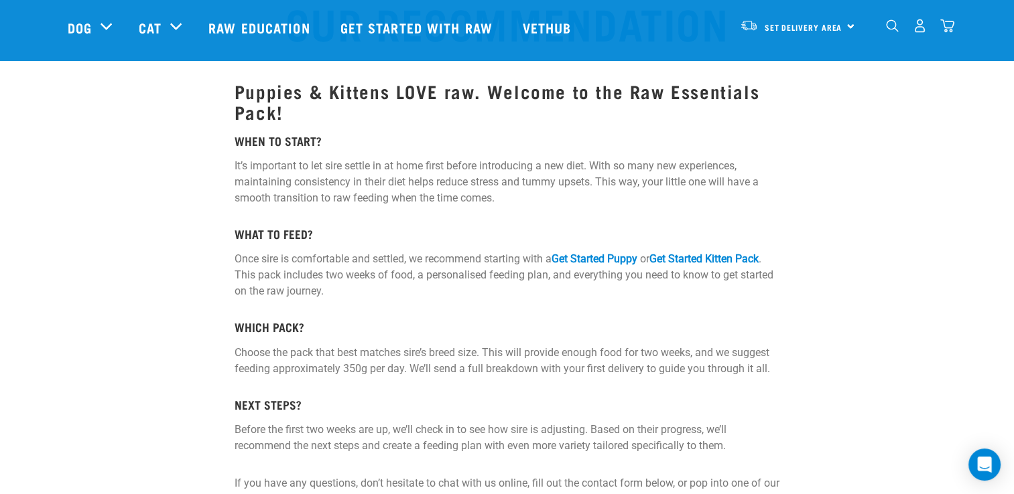
scroll to position [142, 0]
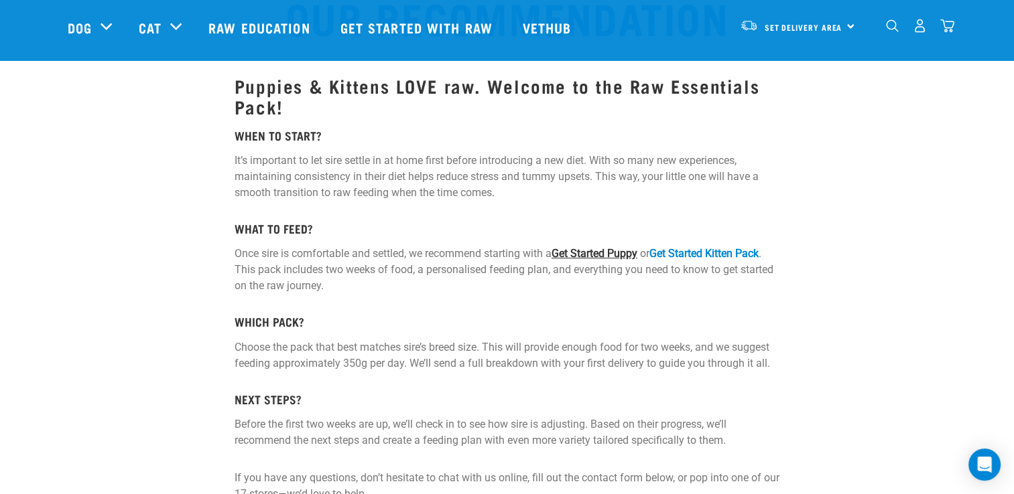
click at [623, 253] on link "Get Started Puppy" at bounding box center [594, 253] width 86 height 13
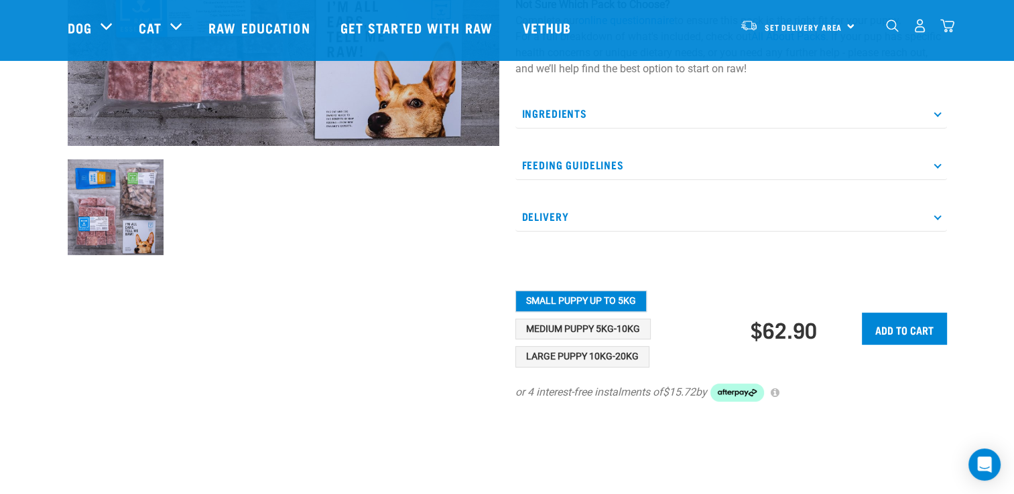
scroll to position [402, 0]
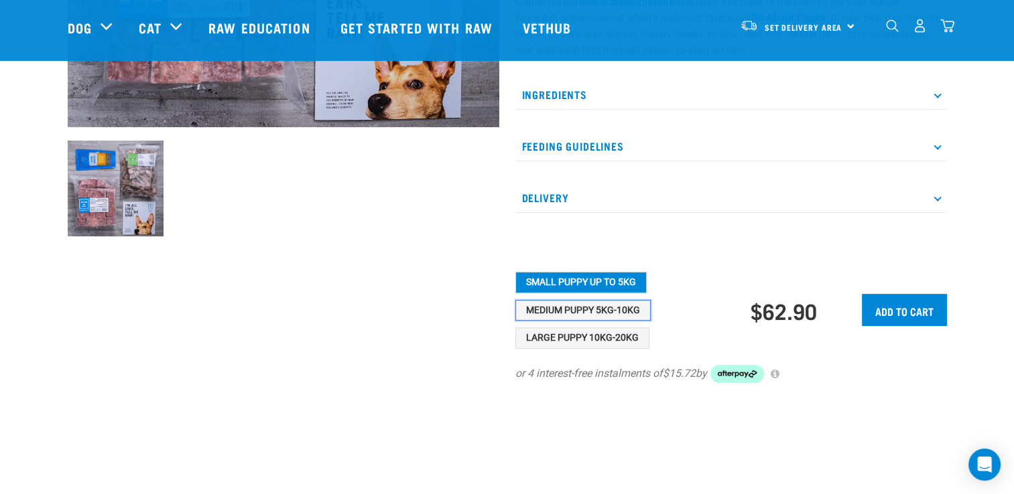
click at [606, 322] on button "Medium Puppy 5kg-10kg" at bounding box center [582, 310] width 135 height 21
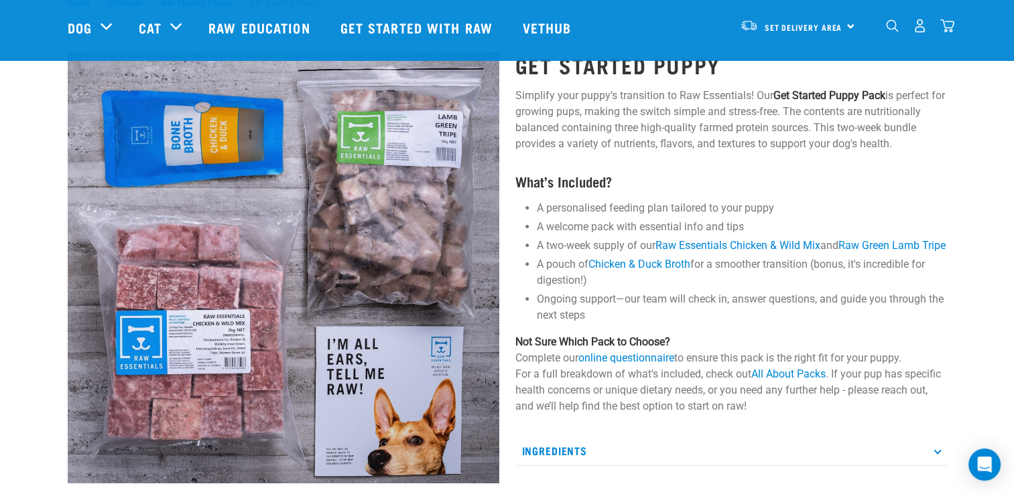
scroll to position [42, 0]
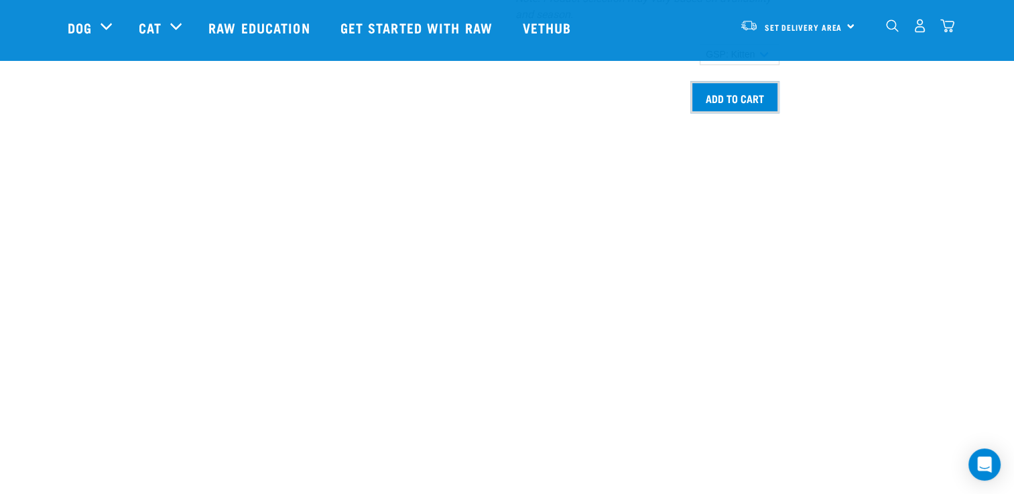
scroll to position [1394, 0]
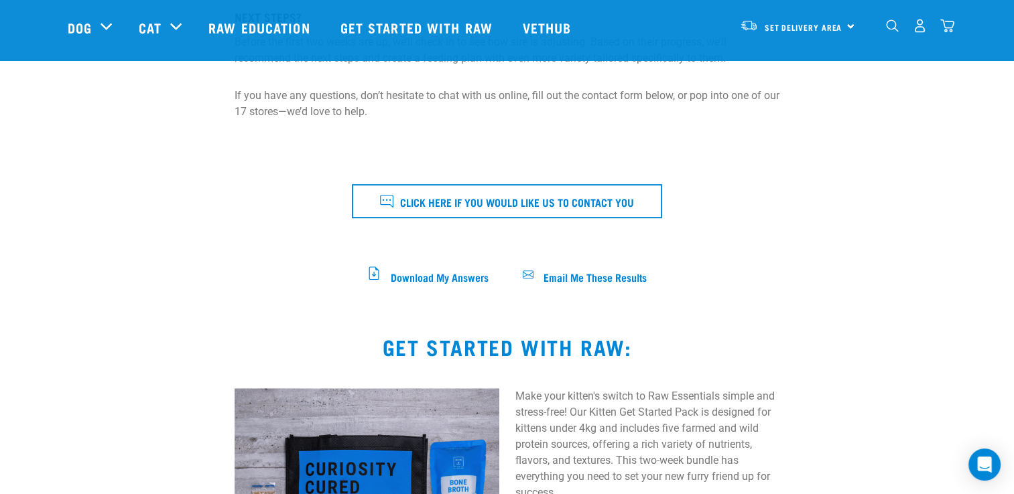
scroll to position [528, 0]
